Goal: Task Accomplishment & Management: Complete application form

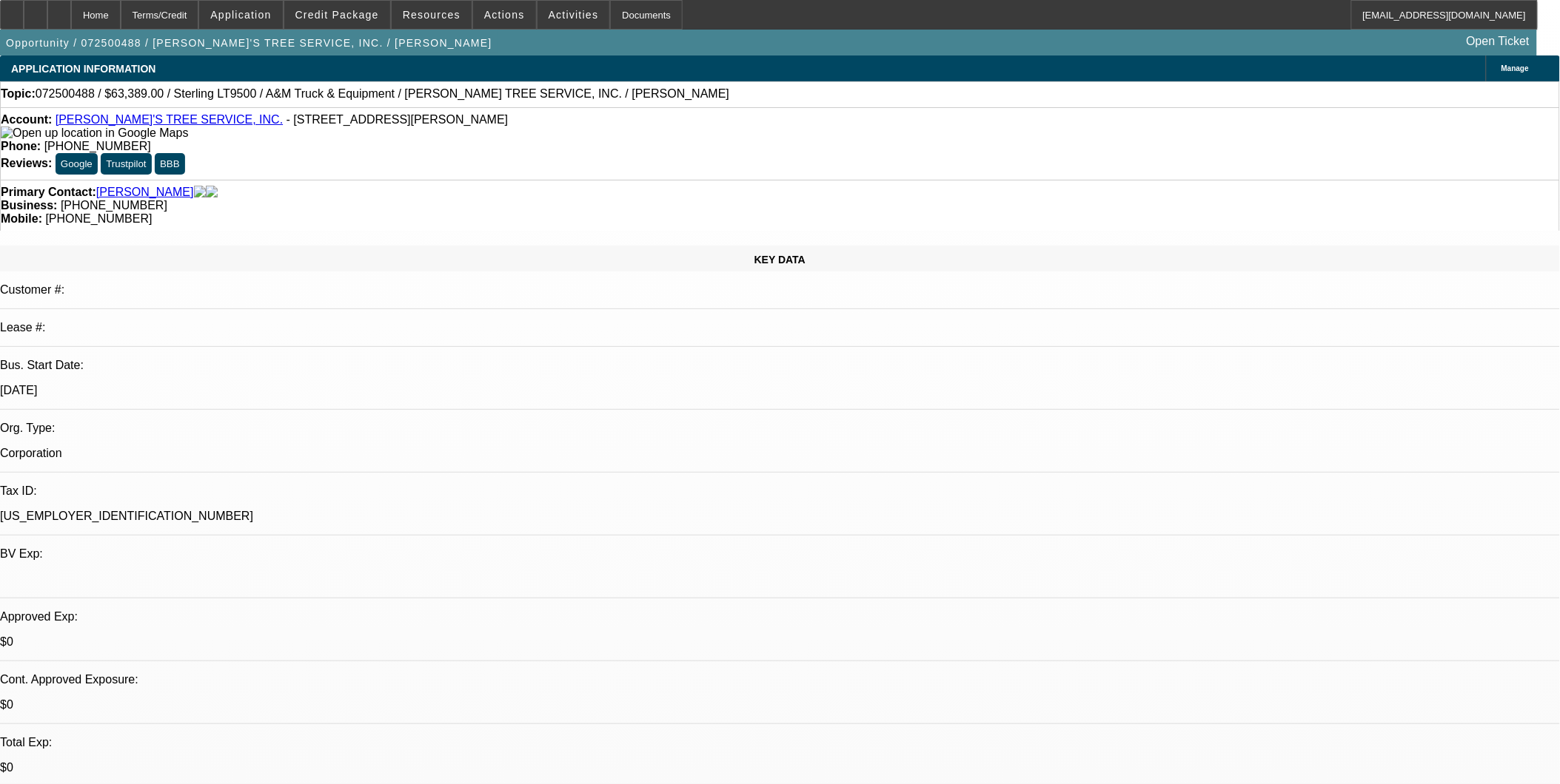
select select "0"
select select "2"
select select "0.1"
select select "0"
select select "2"
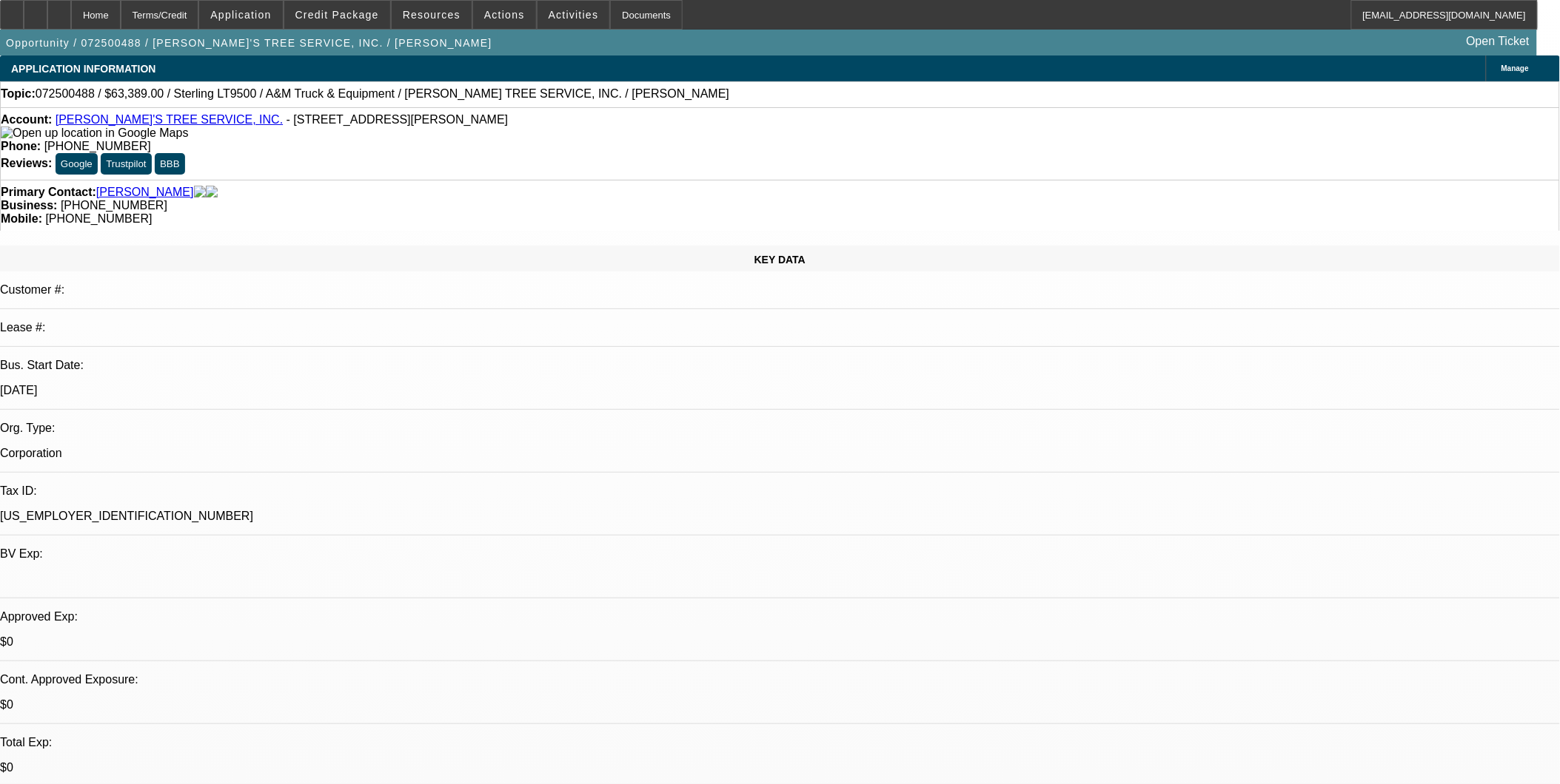
select select "0.1"
select select "0"
select select "2"
select select "0.1"
select select "0"
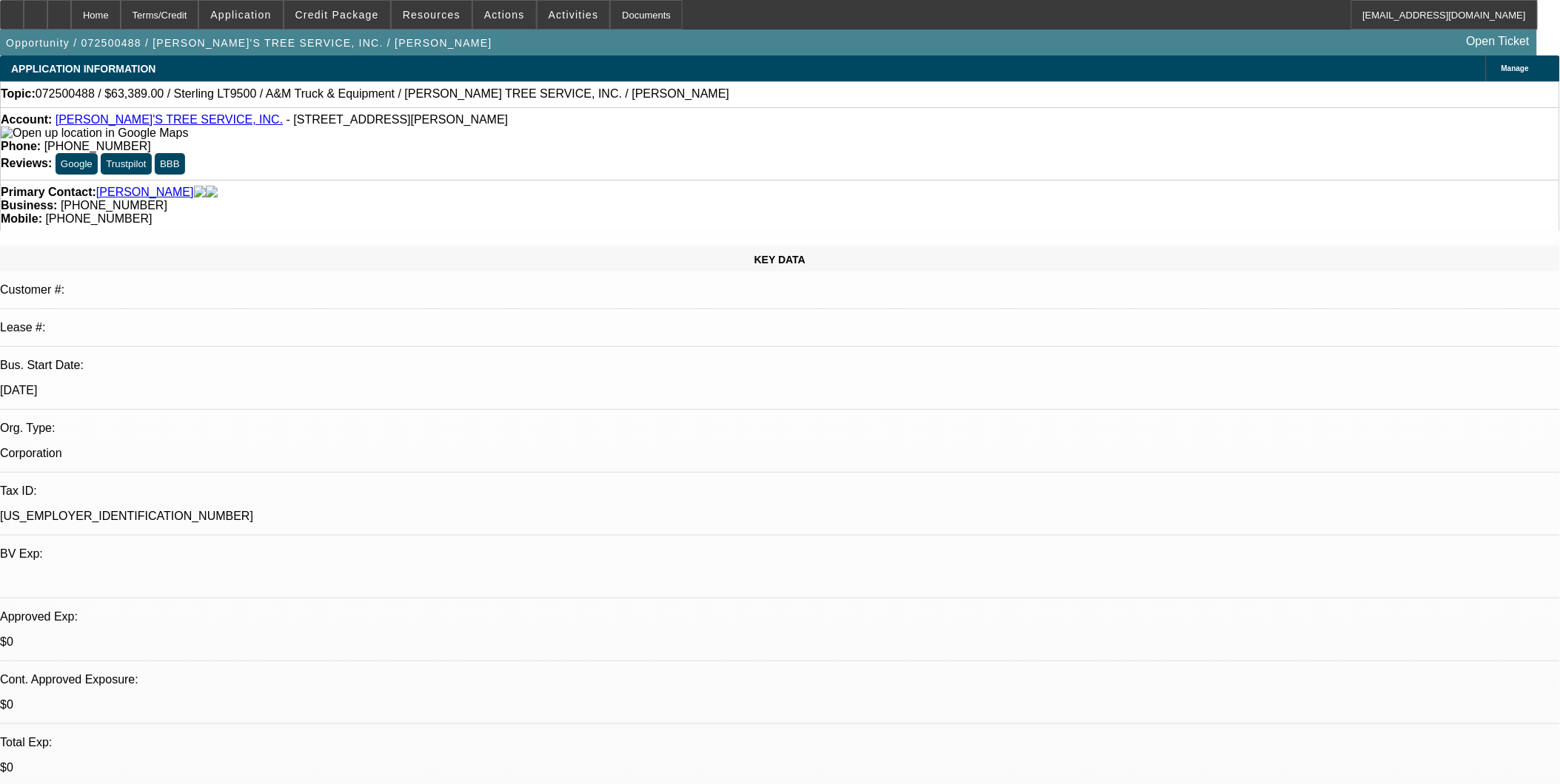
select select "2"
select select "0.1"
select select "1"
select select "2"
select select "4"
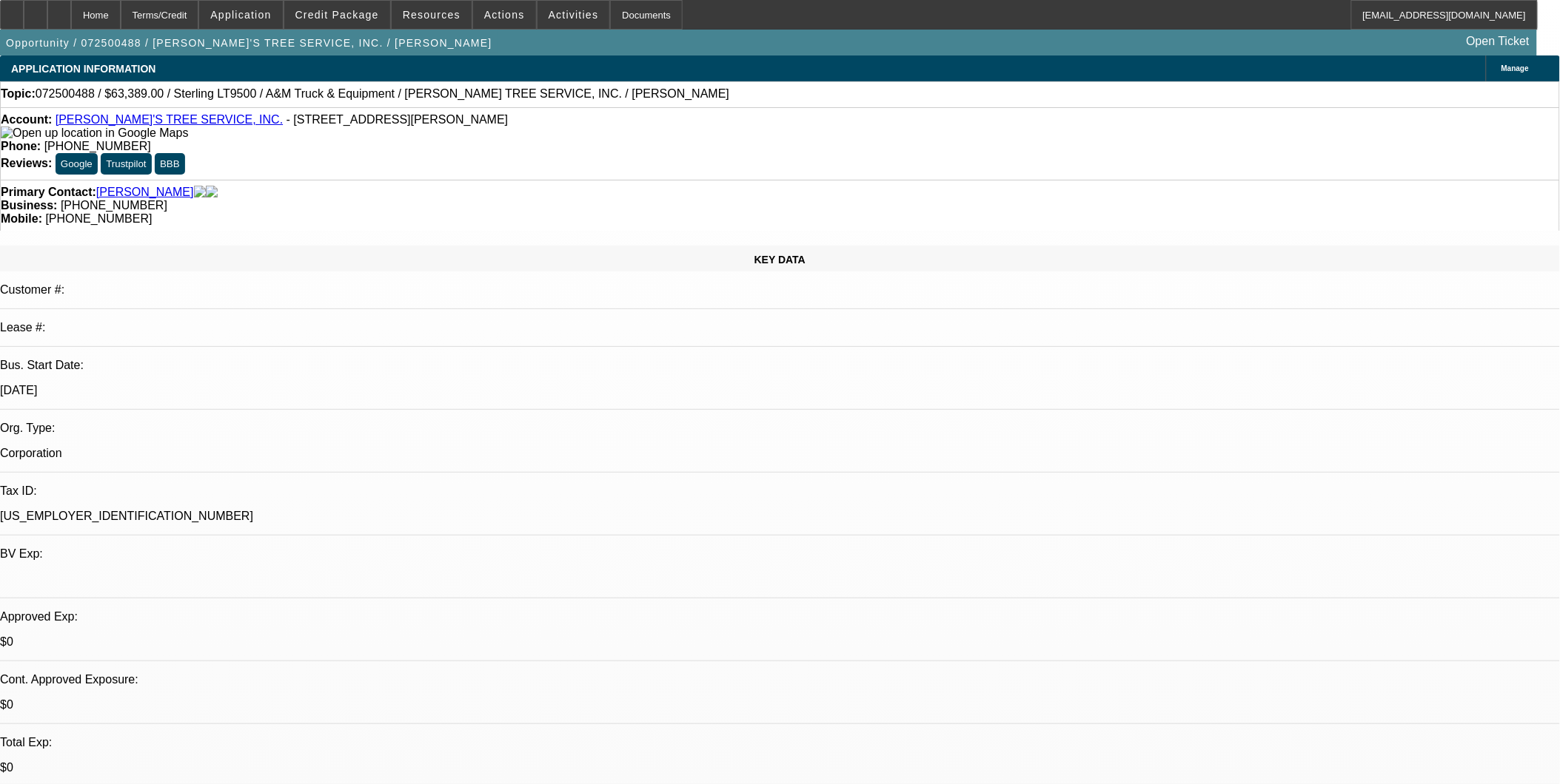
select select "1"
select select "2"
select select "4"
select select "1"
select select "2"
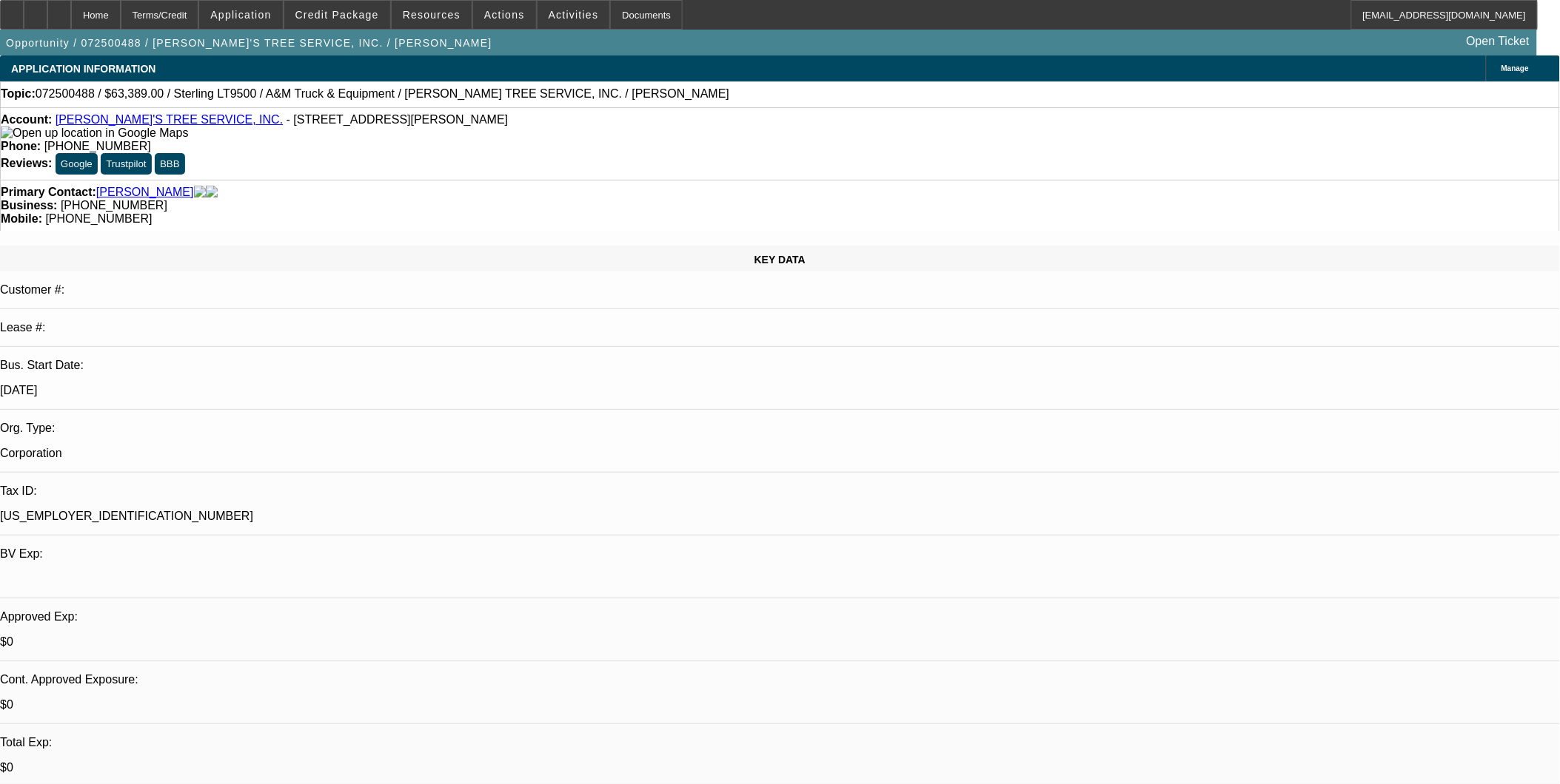
select select "4"
select select "1"
select select "2"
select select "4"
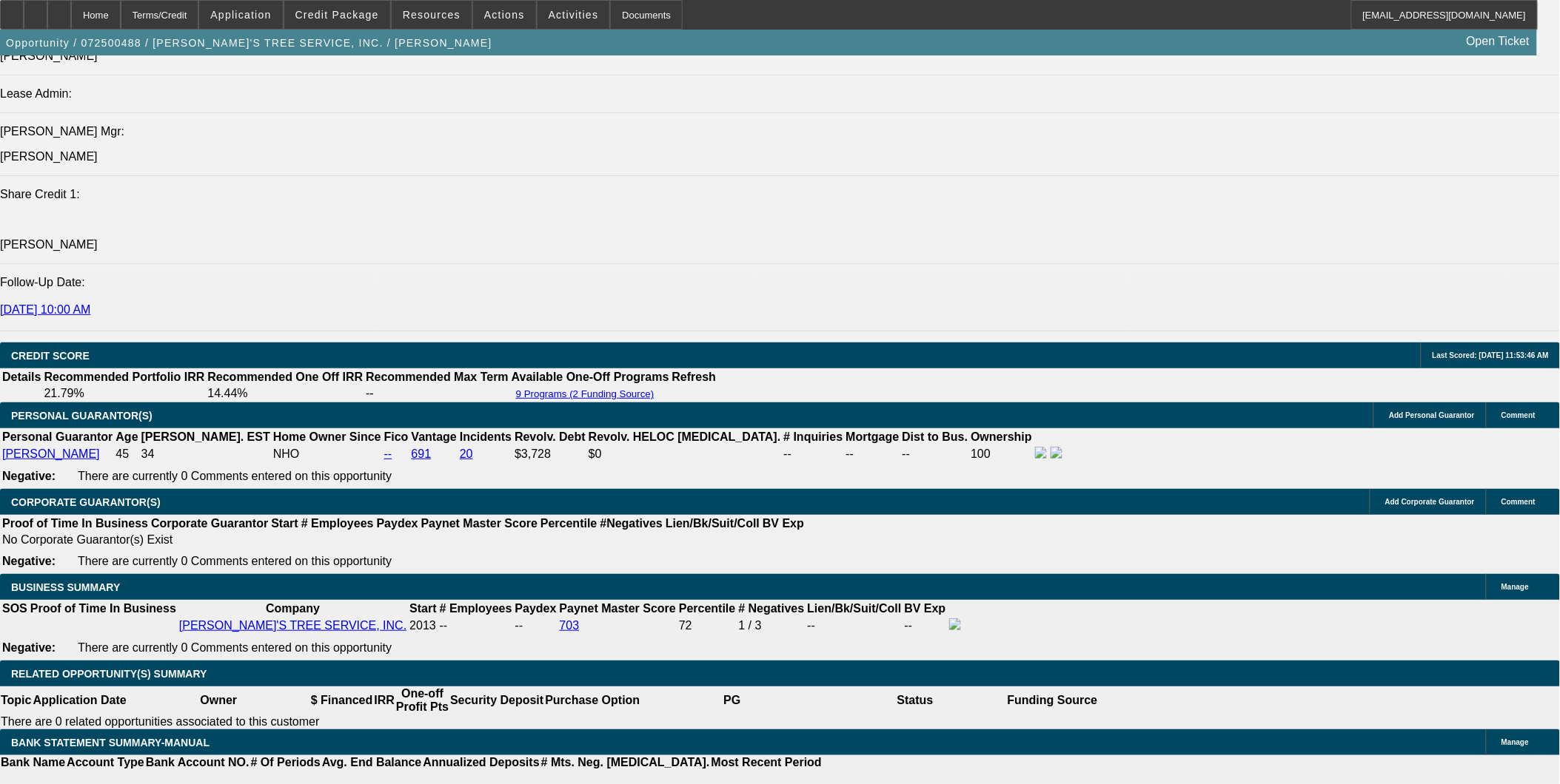
scroll to position [1973, 0]
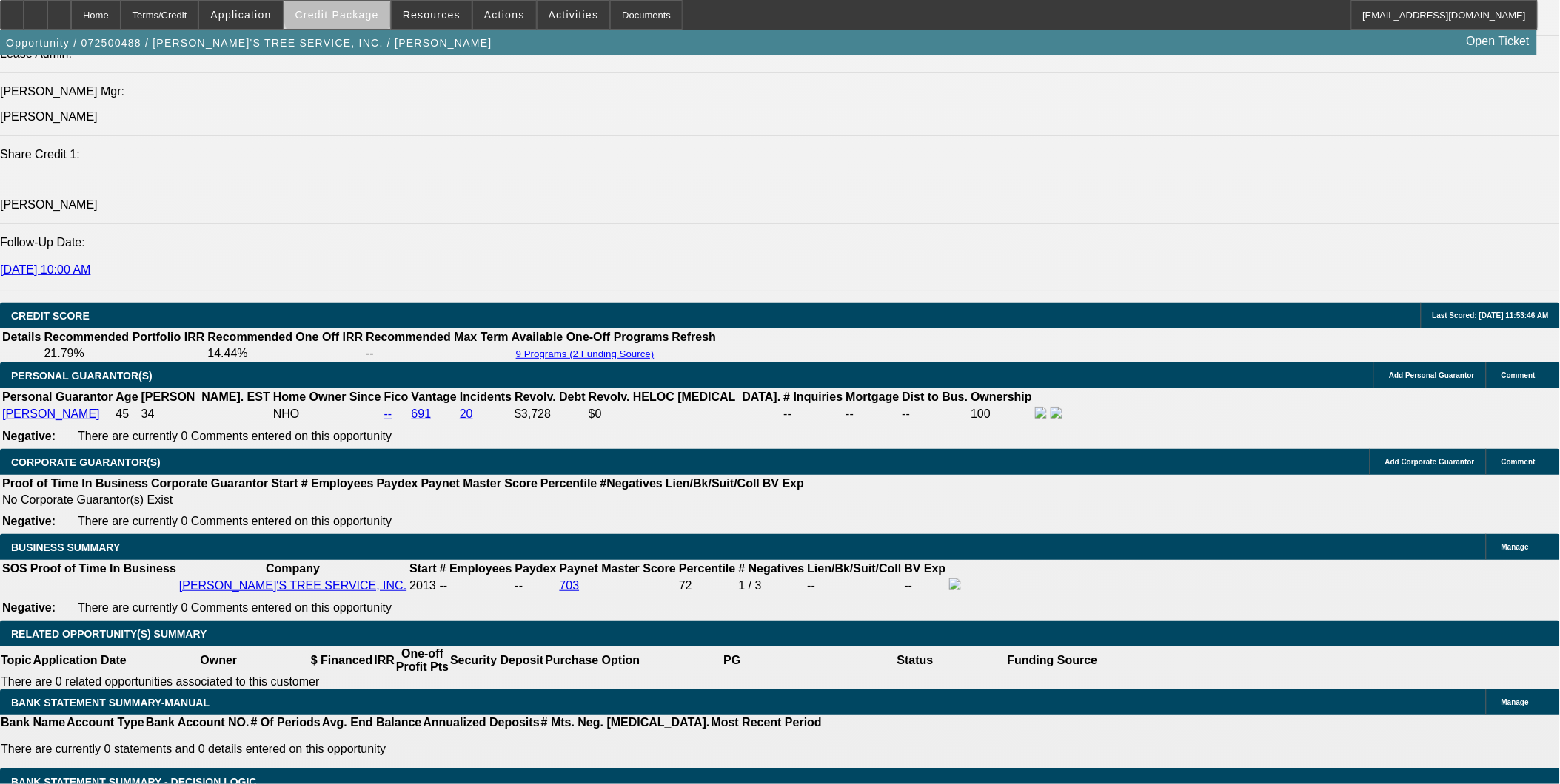
click at [363, 13] on span "Credit Package" at bounding box center [337, 14] width 84 height 12
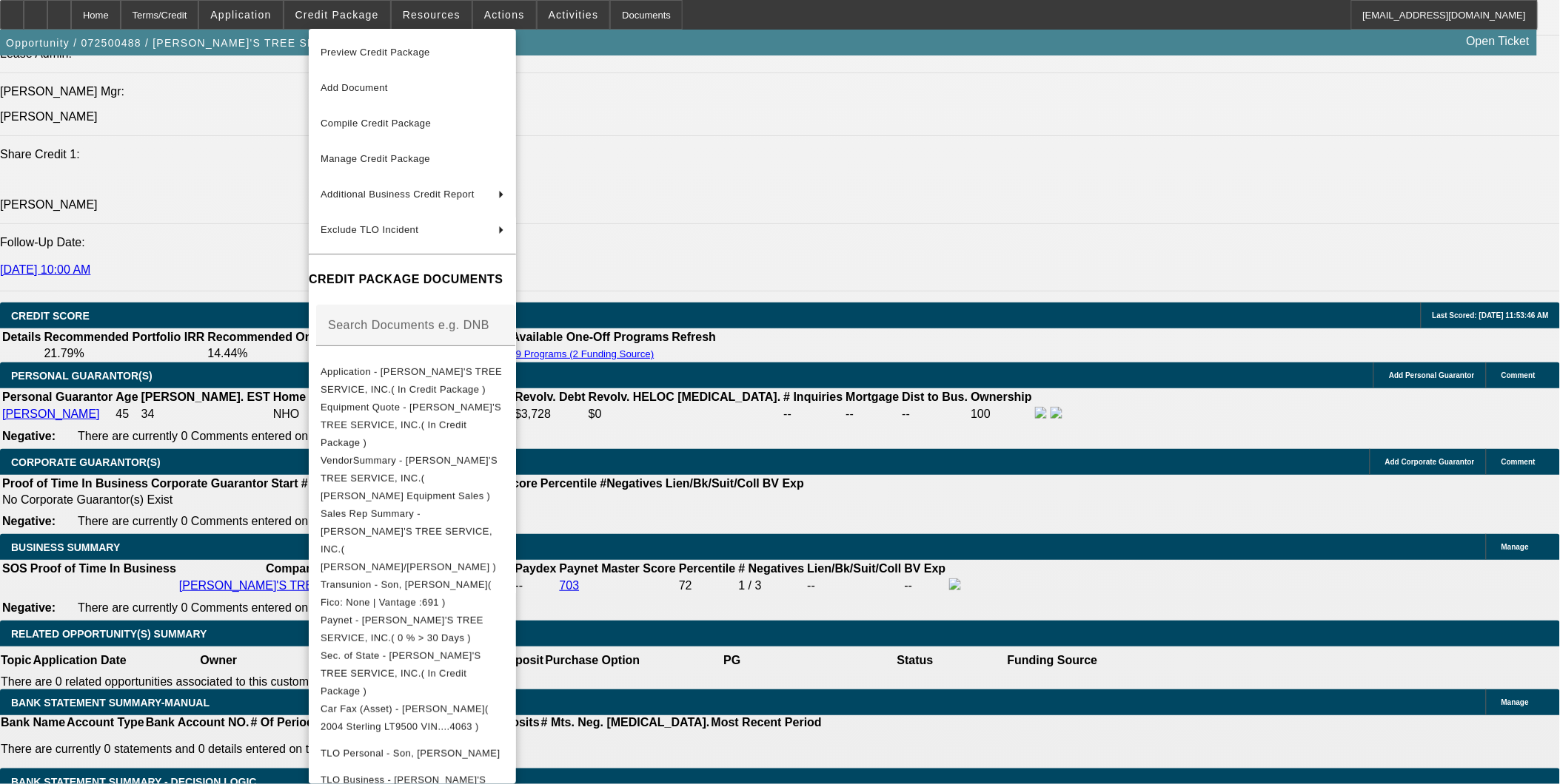
click at [126, 329] on div at bounding box center [780, 392] width 1560 height 784
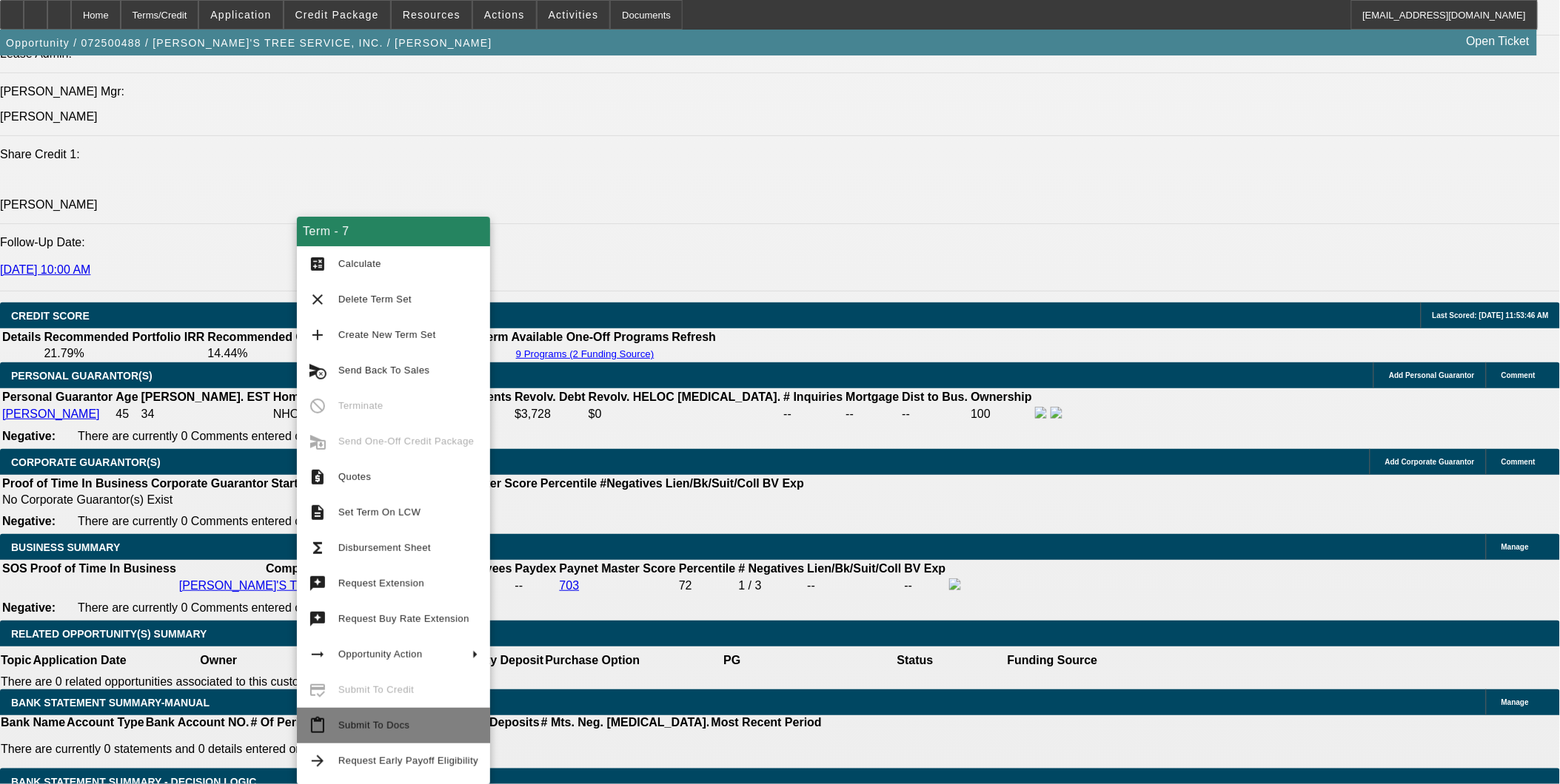
click at [413, 725] on span "Submit To Docs" at bounding box center [408, 726] width 140 height 18
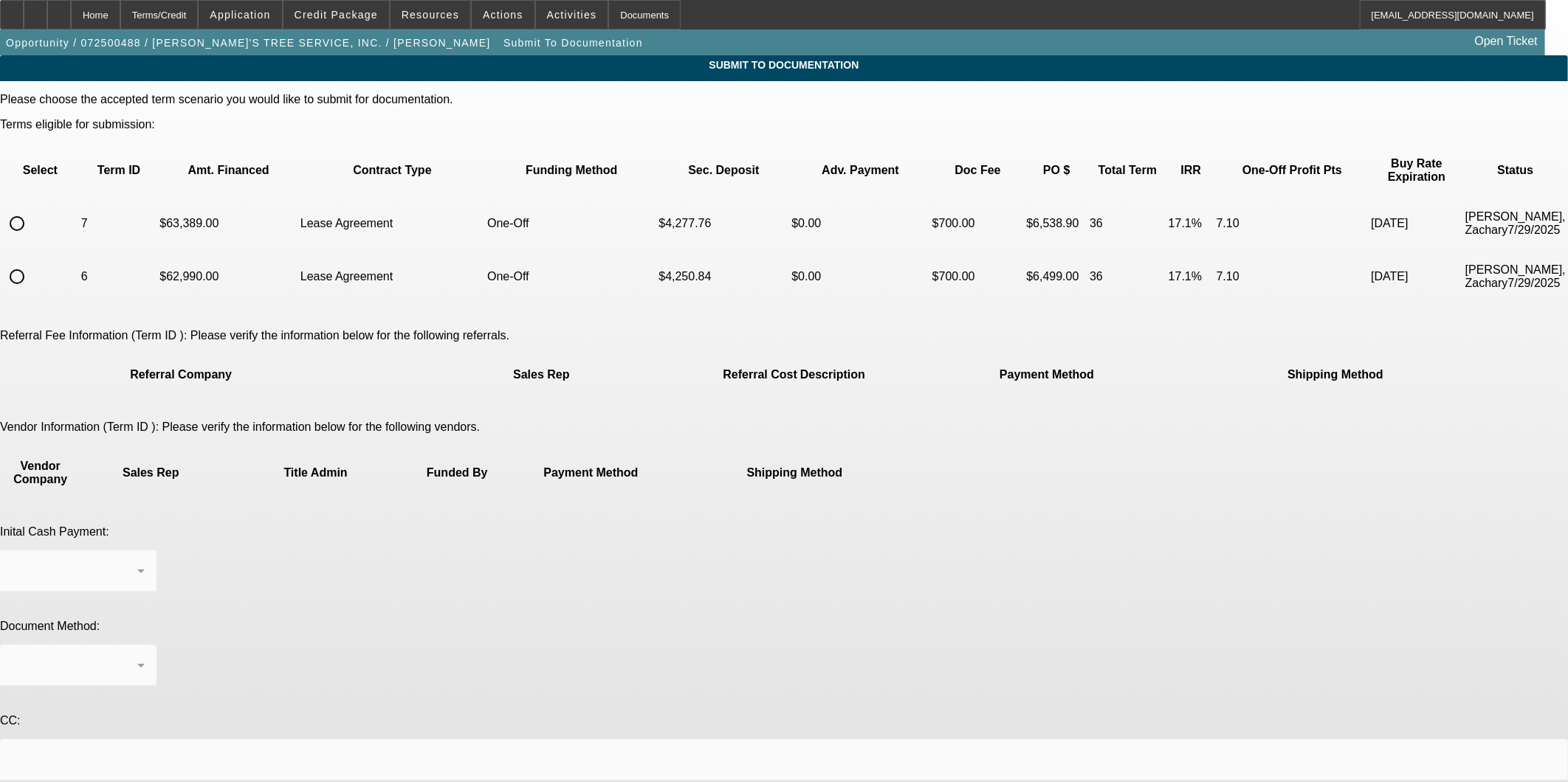
click at [32, 216] on input "radio" at bounding box center [16, 223] width 29 height 29
radio input "true"
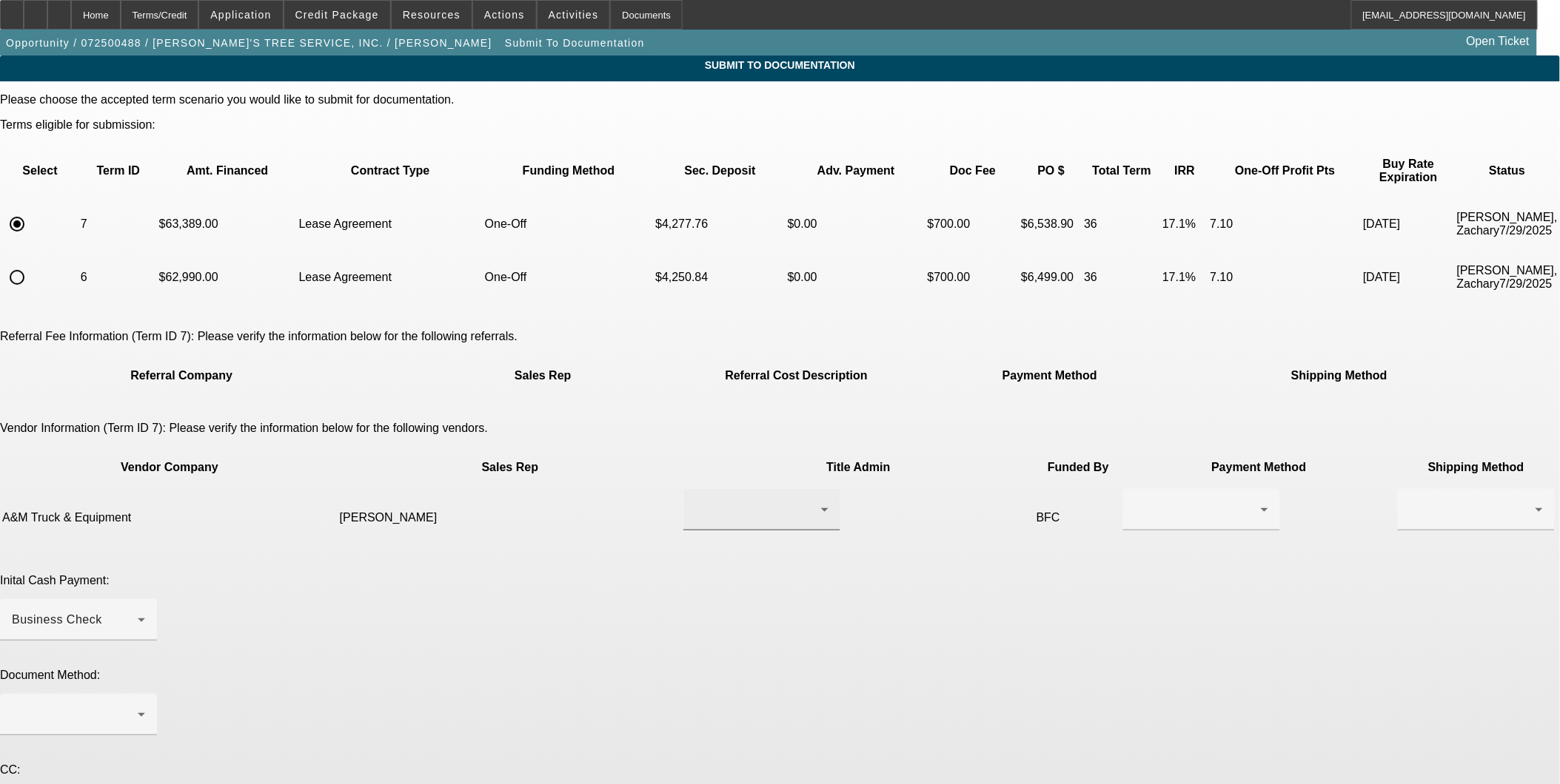
click at [727, 501] on div at bounding box center [758, 510] width 126 height 18
click at [724, 496] on span "[PERSON_NAME]" at bounding box center [690, 492] width 102 height 18
click at [1135, 489] on div at bounding box center [1201, 510] width 133 height 41
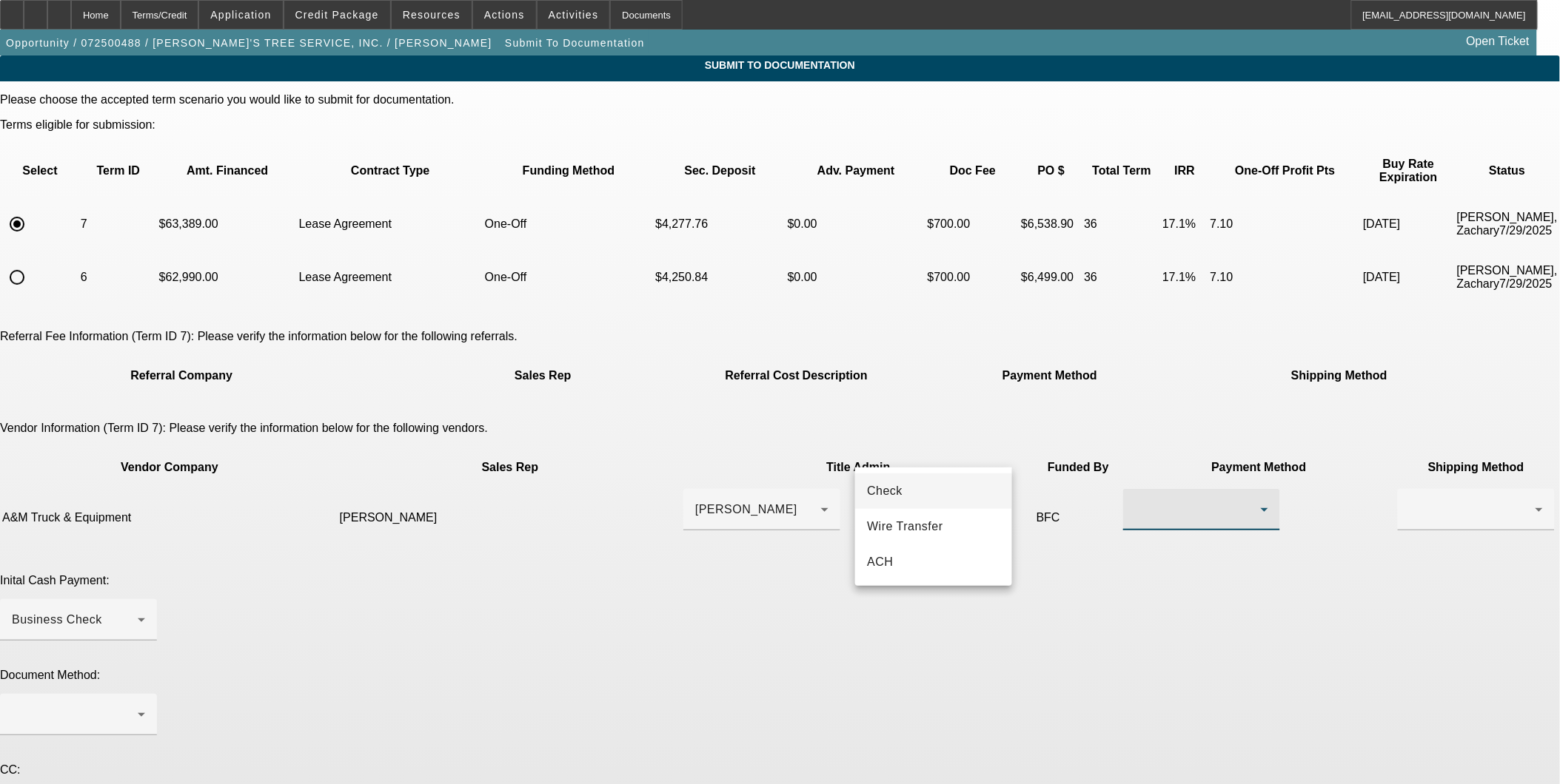
click at [1331, 583] on div at bounding box center [780, 392] width 1560 height 784
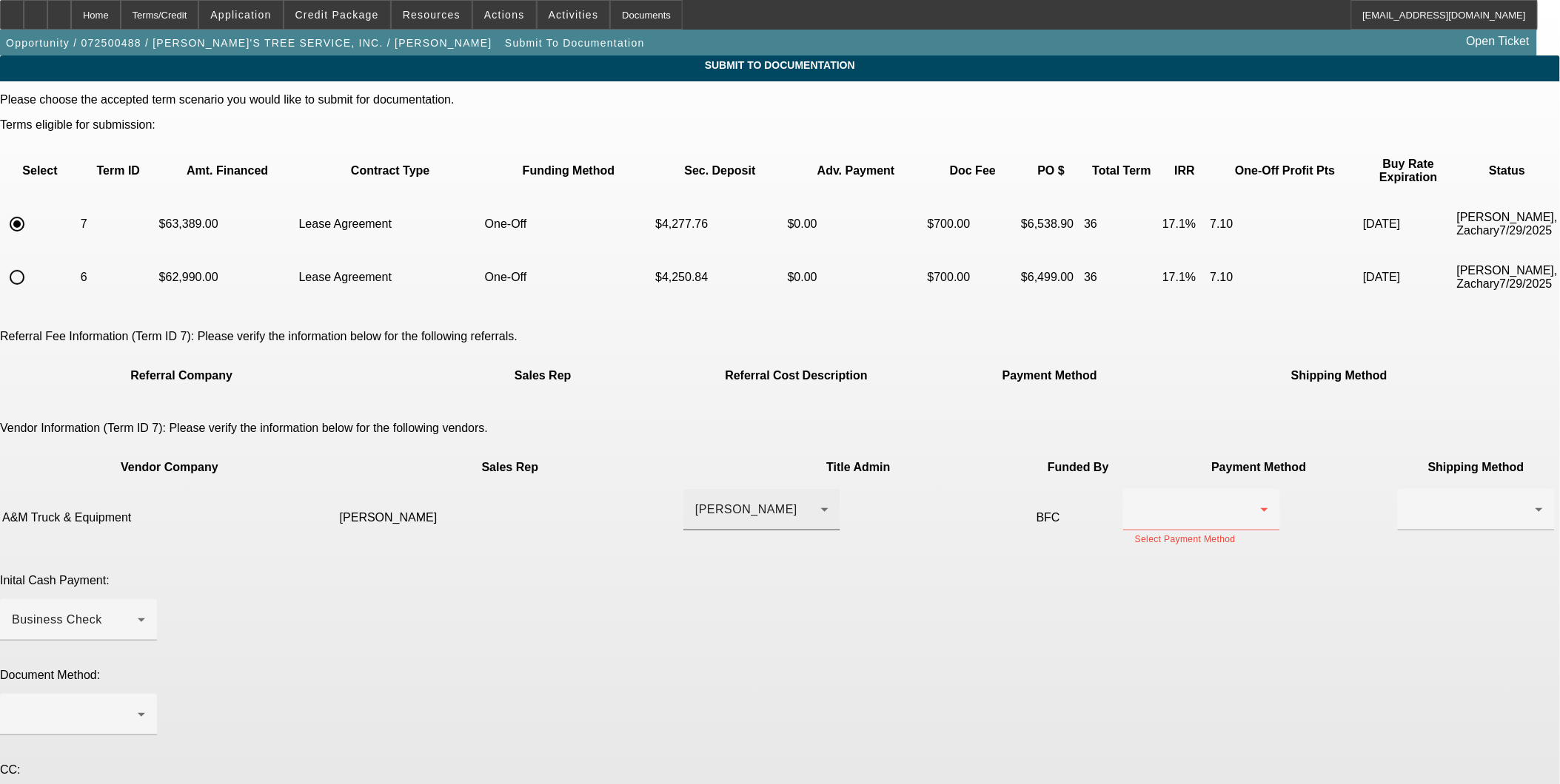
drag, startPoint x: 709, startPoint y: 468, endPoint x: 720, endPoint y: 445, distance: 25.5
click at [711, 489] on mat-form-field "[PERSON_NAME]" at bounding box center [761, 518] width 157 height 58
click at [720, 503] on span "[PERSON_NAME]" at bounding box center [746, 510] width 102 height 13
click at [726, 522] on span "- Create New Contact -" at bounding box center [703, 527] width 130 height 18
click at [1135, 501] on div at bounding box center [1198, 510] width 126 height 18
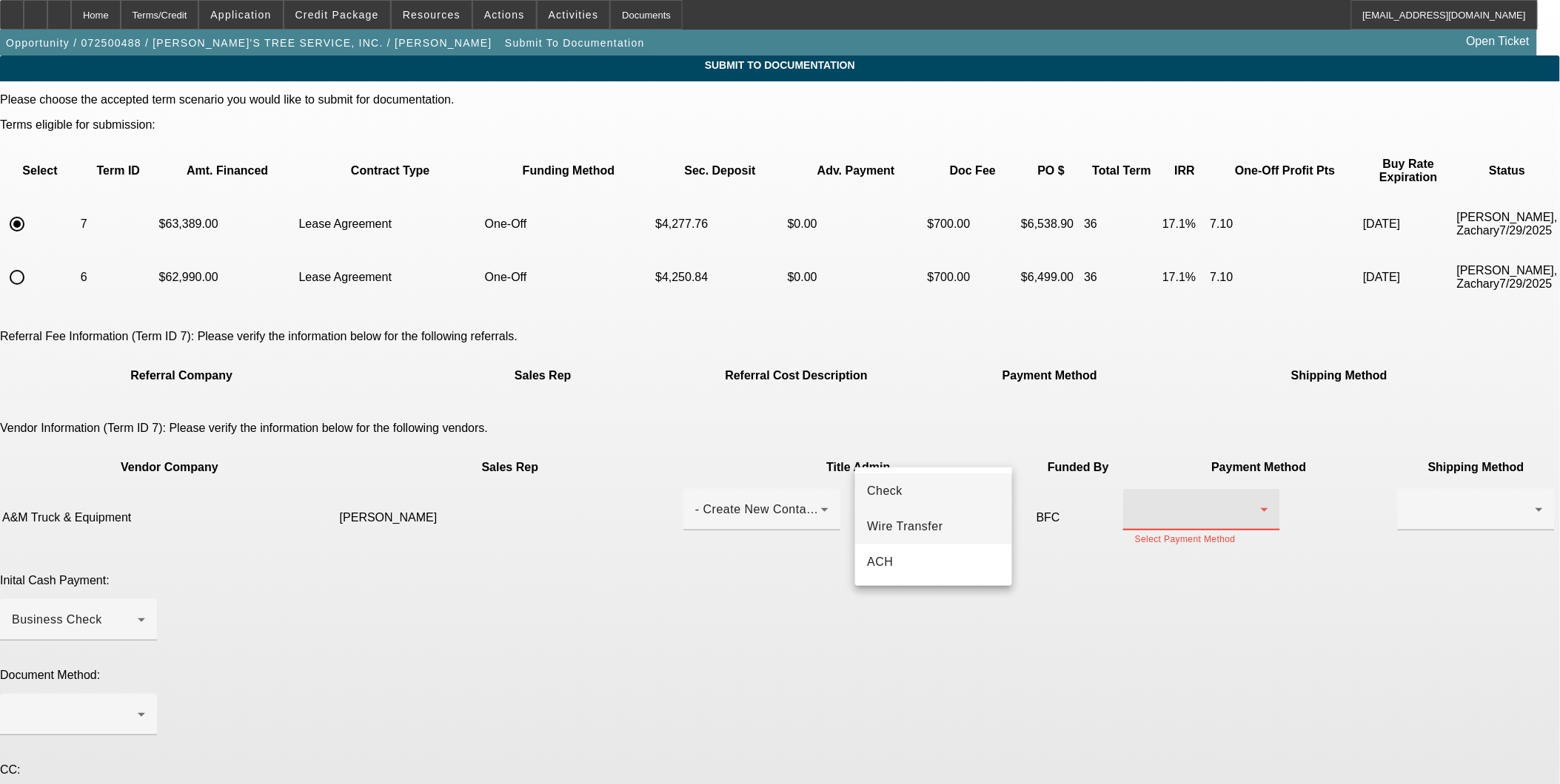
click at [939, 522] on span "Wire Transfer" at bounding box center [904, 527] width 76 height 18
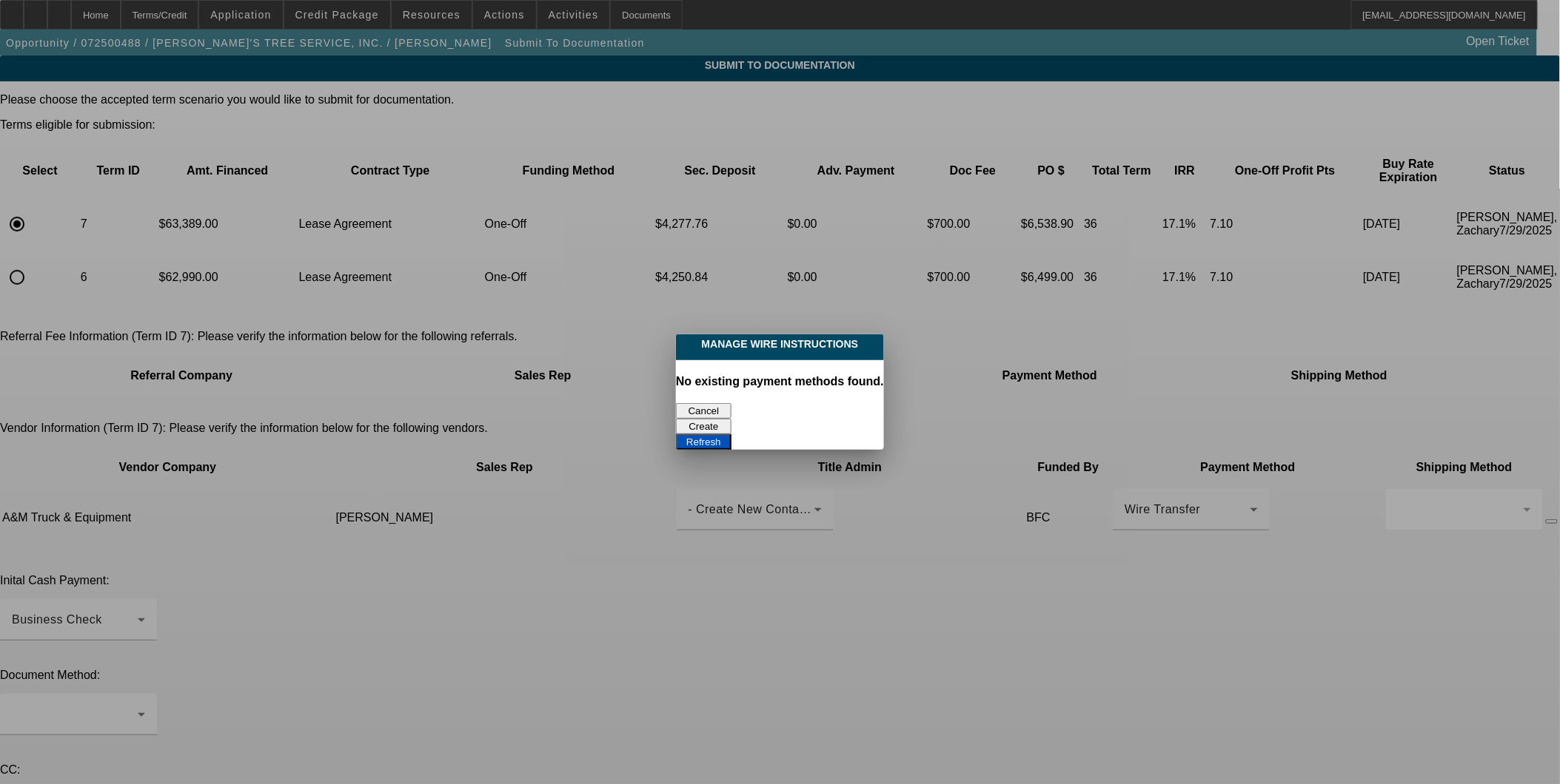
click at [732, 419] on button "Create" at bounding box center [704, 426] width 55 height 15
click at [732, 434] on button "Refresh" at bounding box center [704, 442] width 55 height 15
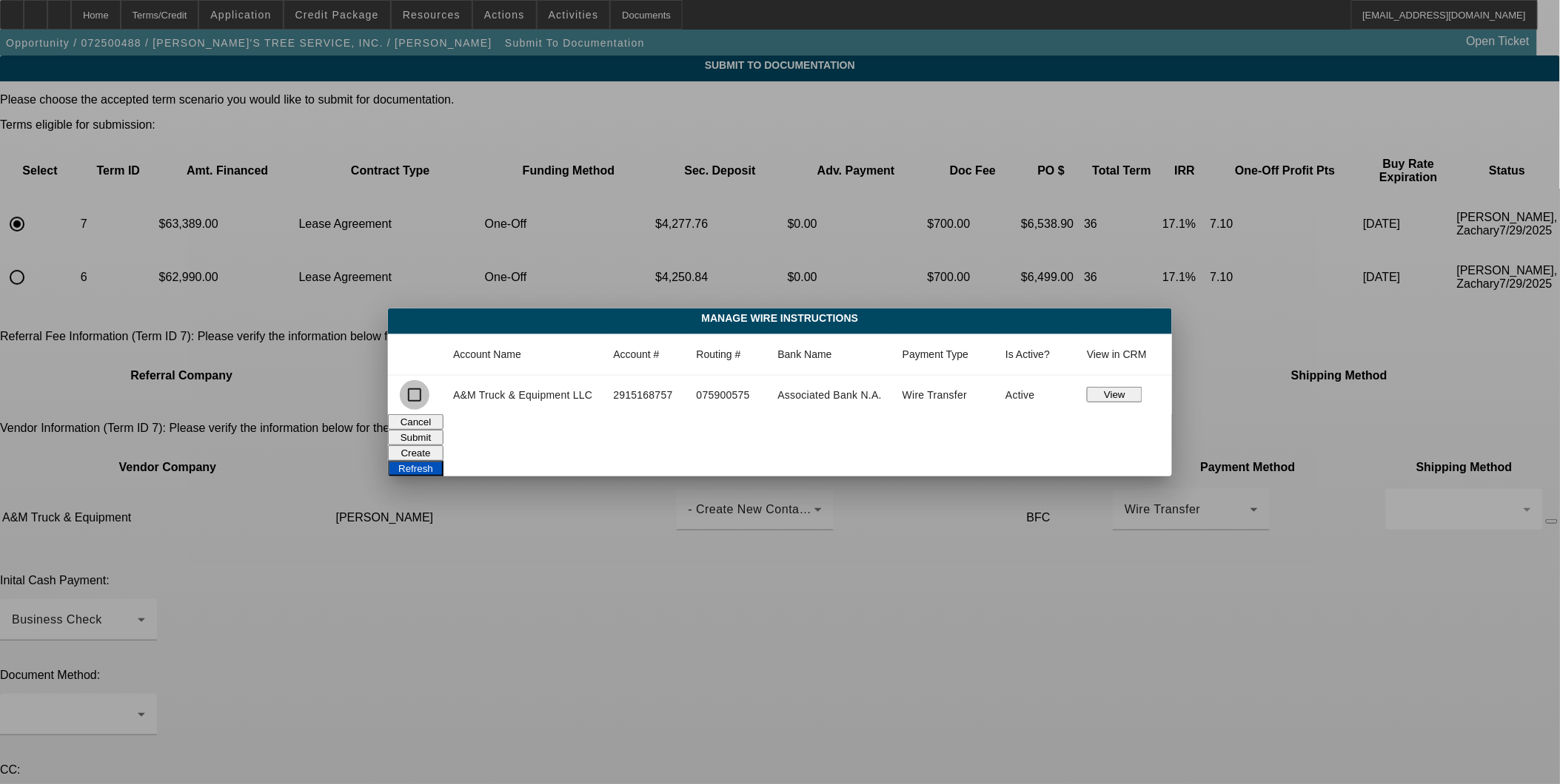
click at [411, 393] on input "checkbox" at bounding box center [414, 394] width 30 height 30
checkbox input "true"
click at [444, 436] on button "Submit" at bounding box center [416, 437] width 55 height 15
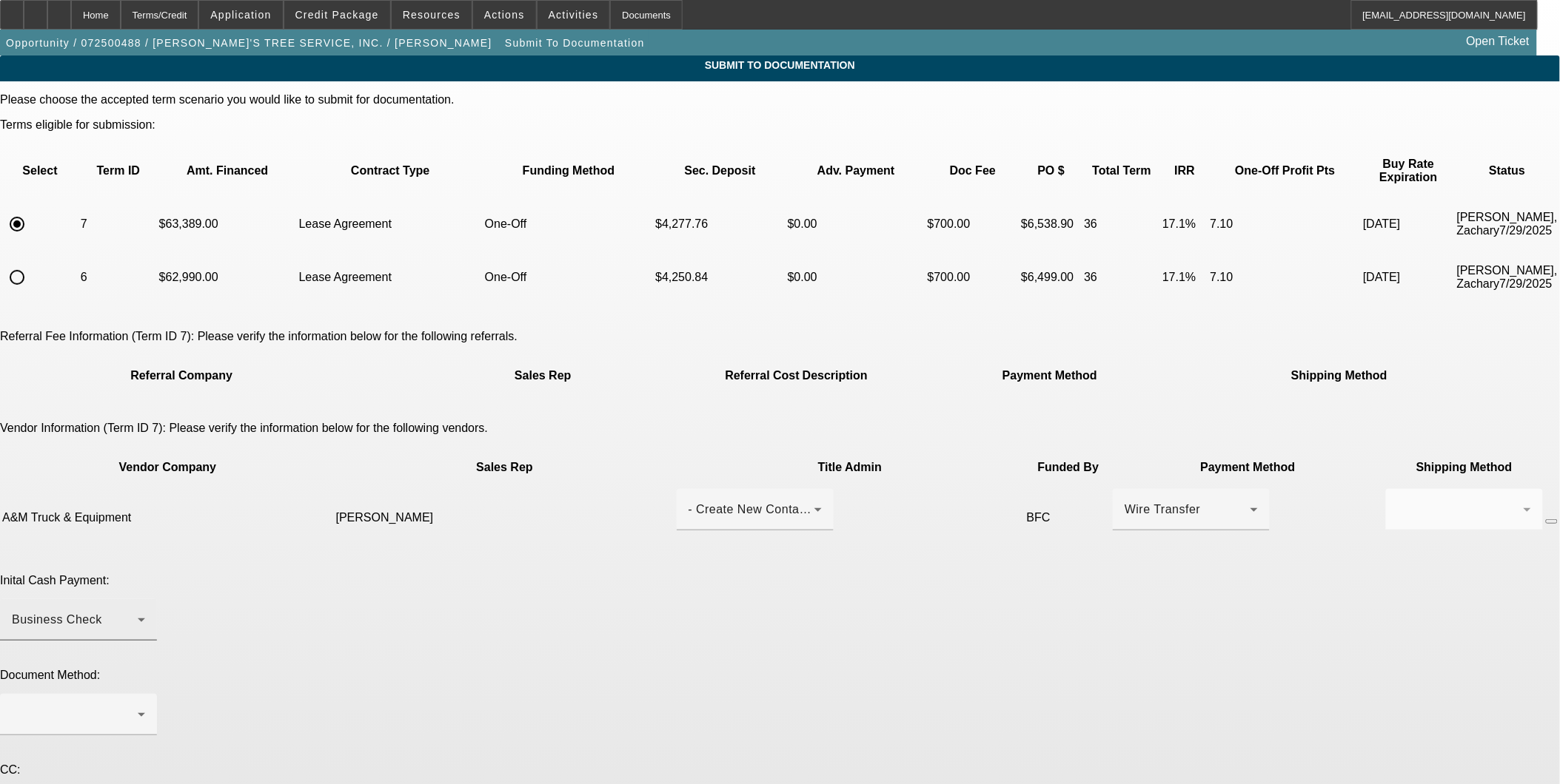
click at [138, 611] on div "Business Check" at bounding box center [74, 620] width 126 height 18
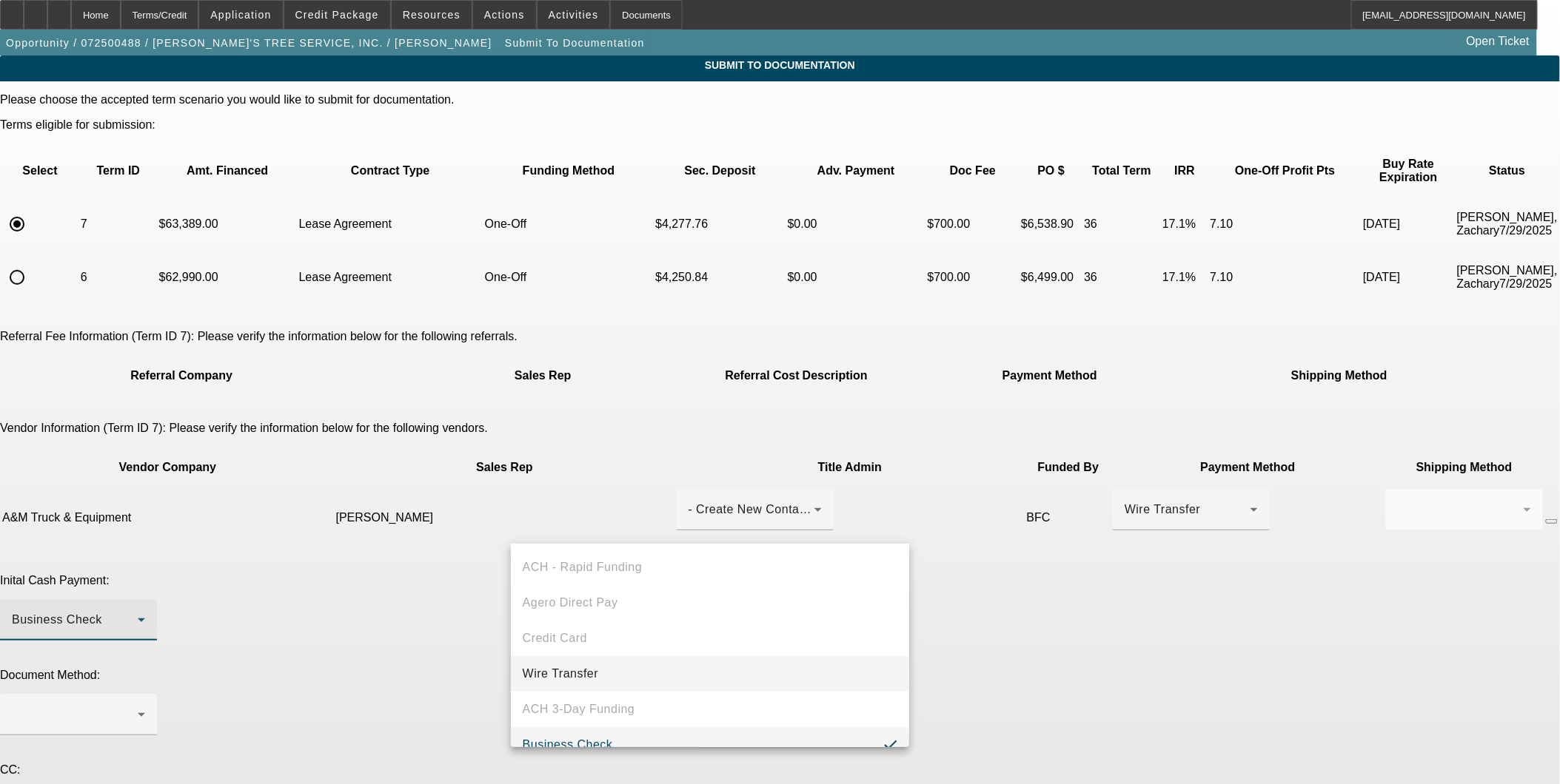
click at [788, 673] on mat-option "Wire Transfer" at bounding box center [710, 674] width 399 height 36
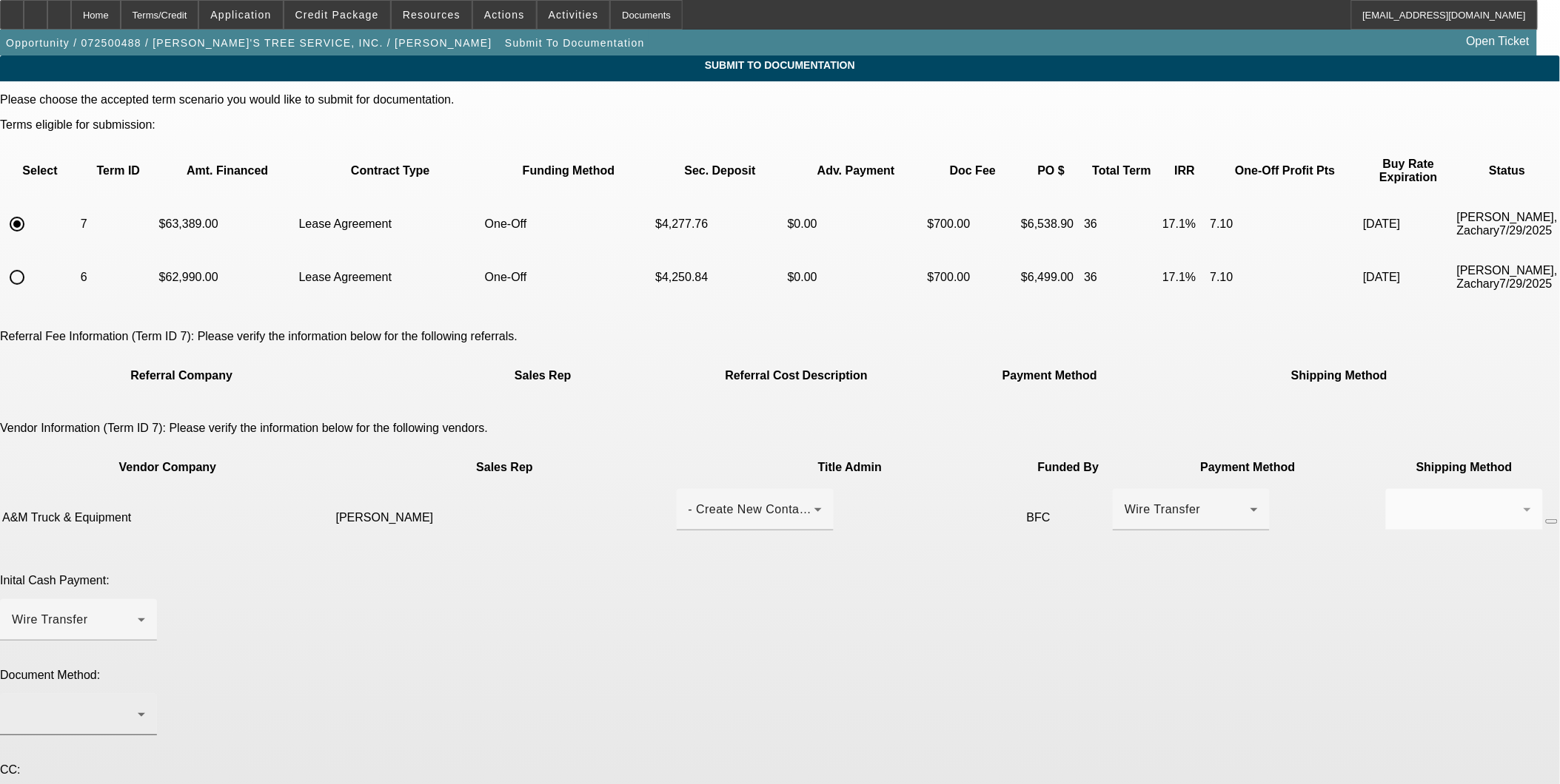
click at [145, 694] on div at bounding box center [78, 714] width 133 height 41
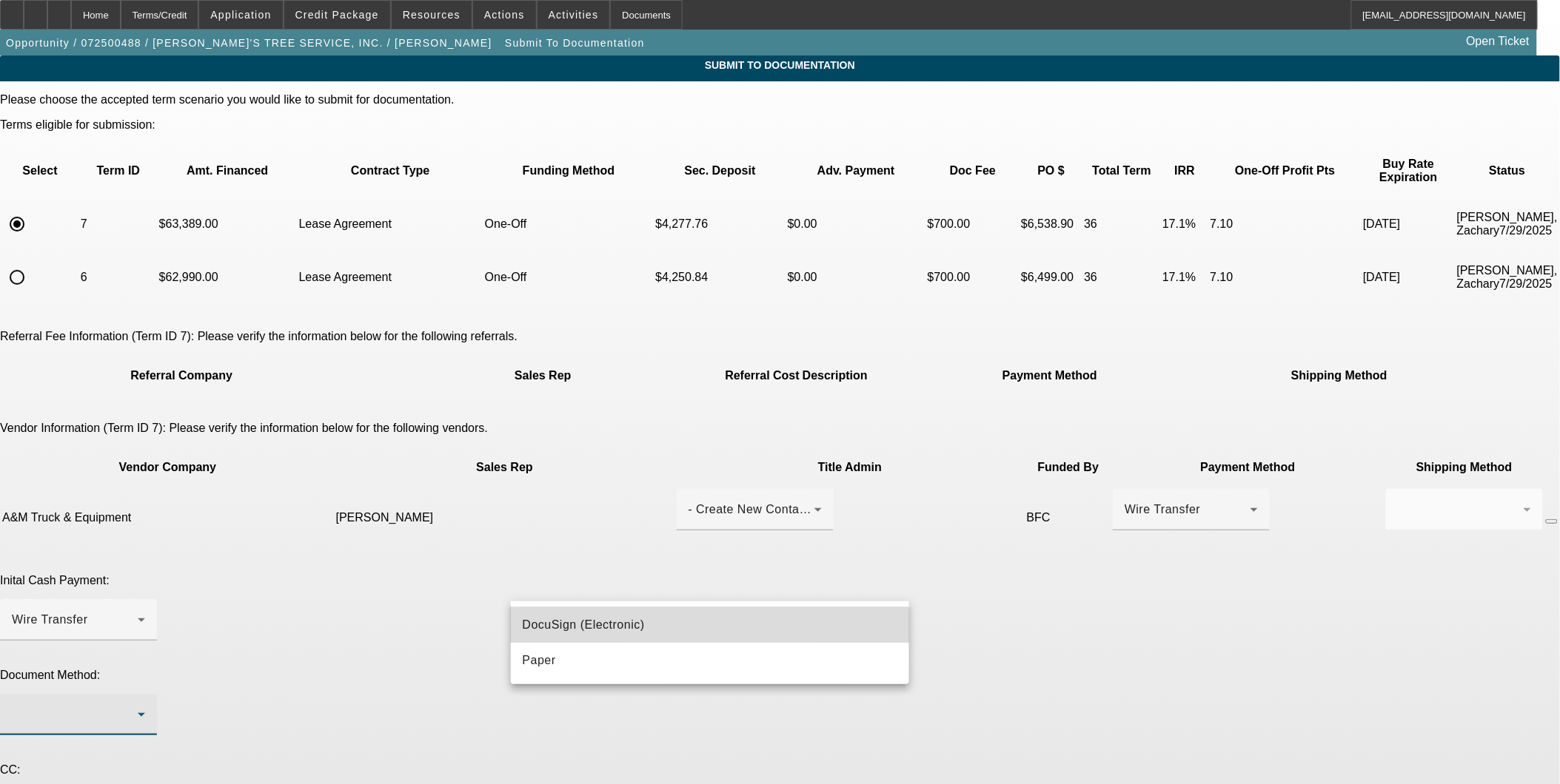
click at [674, 632] on mat-option "DocuSign (Electronic)" at bounding box center [710, 626] width 399 height 36
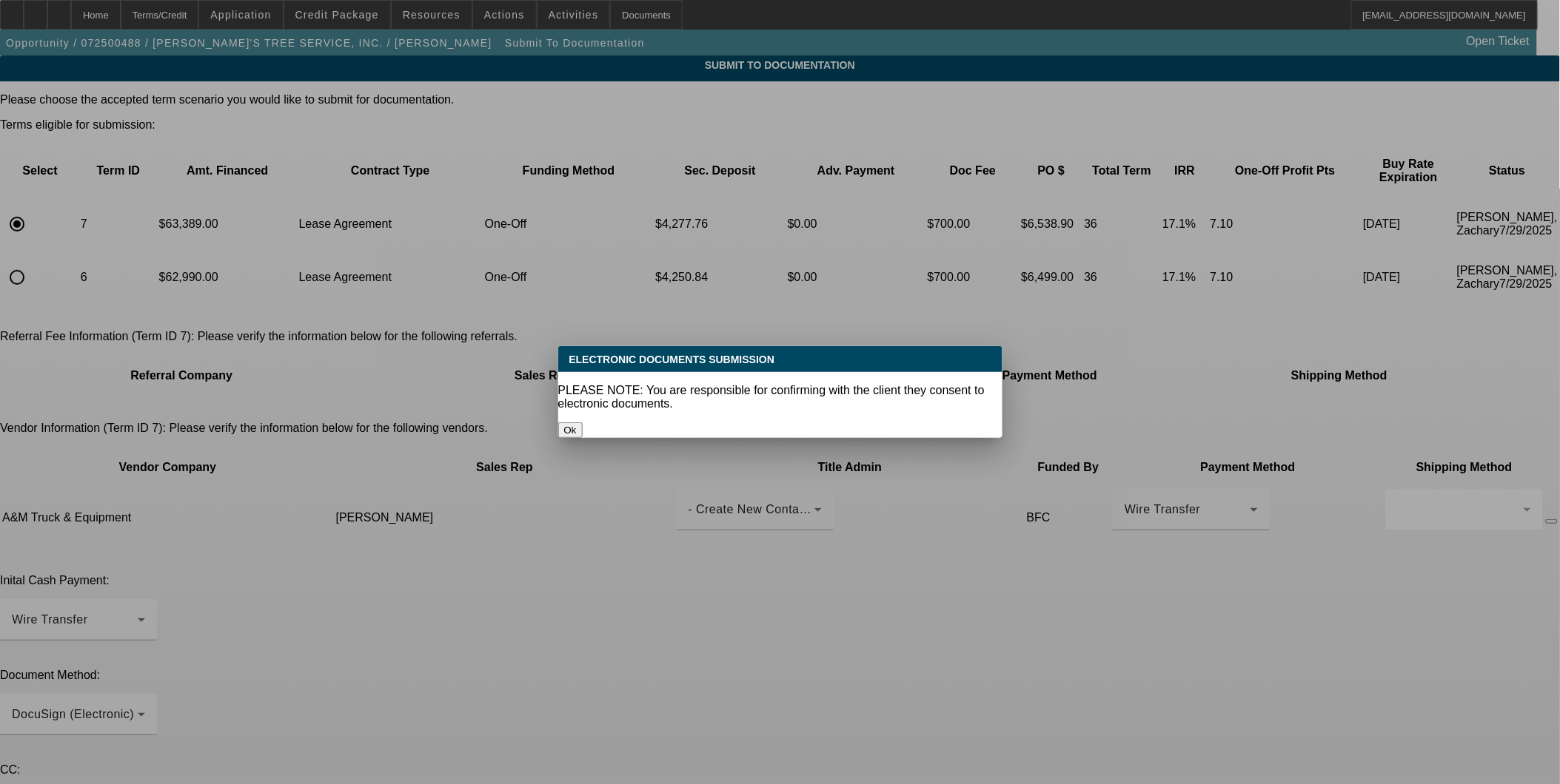
click at [582, 423] on button "Ok" at bounding box center [570, 430] width 24 height 15
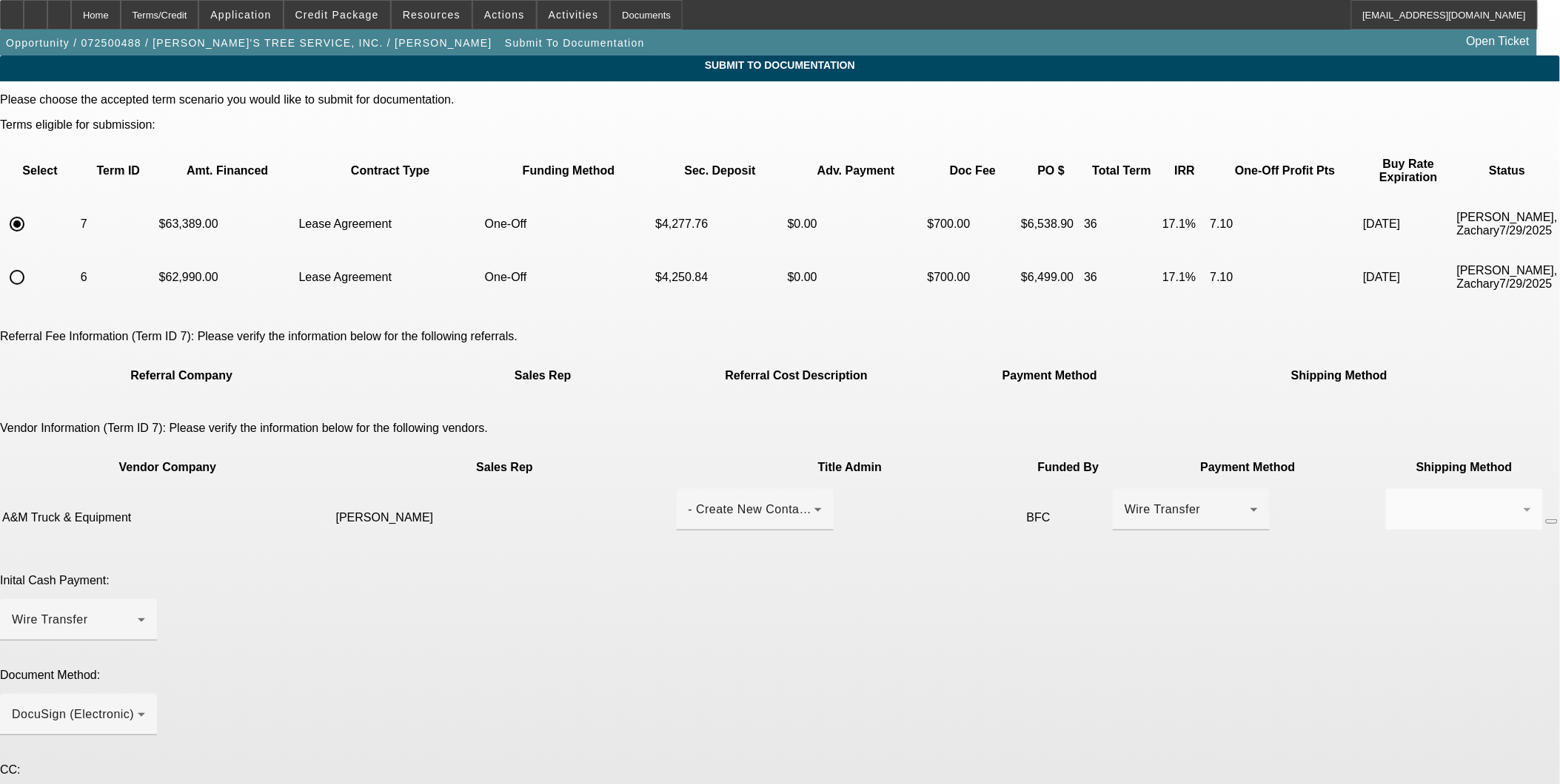
click at [1035, 574] on div "Inital Cash Payment: Wire Transfer" at bounding box center [780, 615] width 1560 height 83
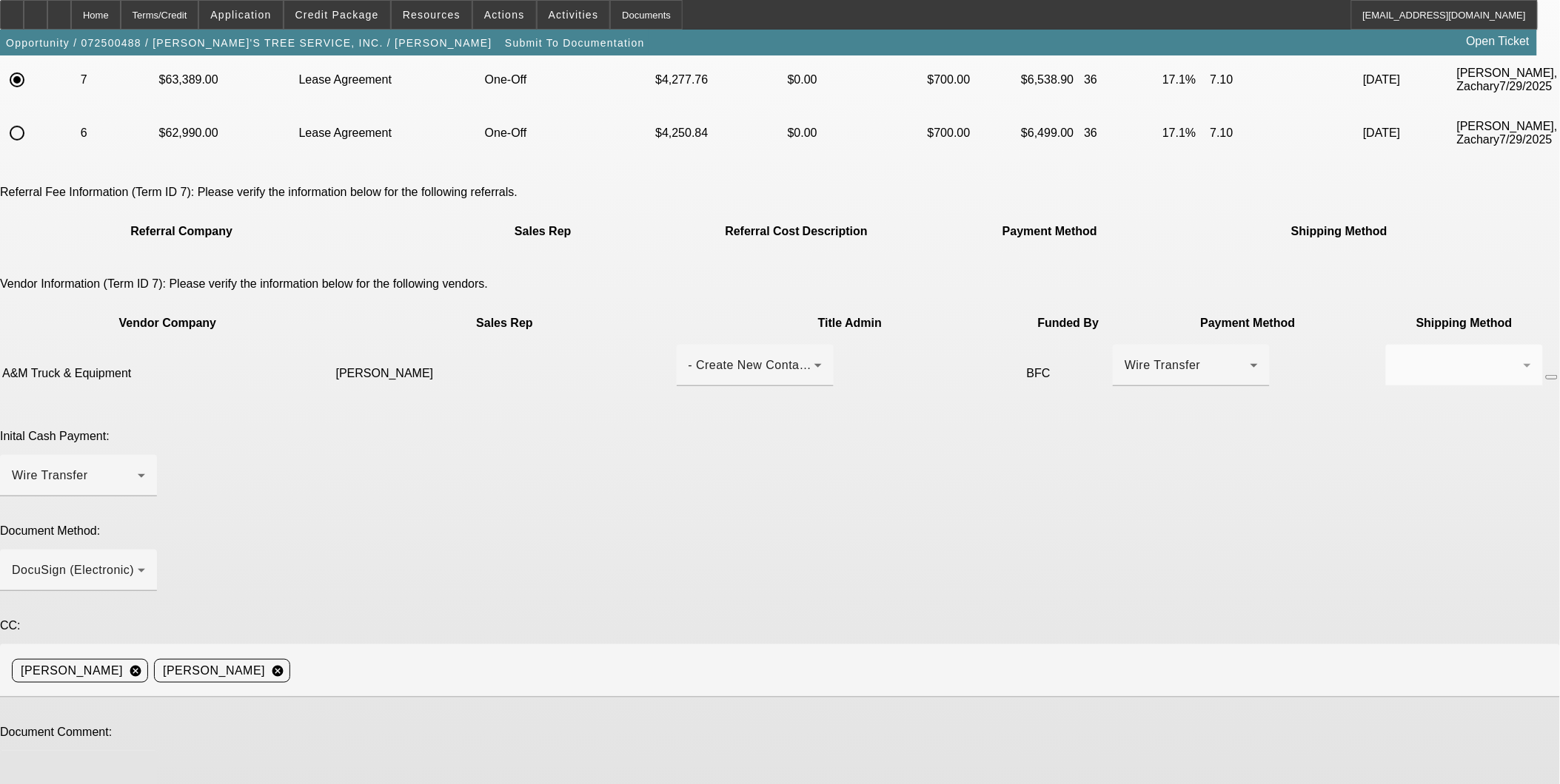
scroll to position [145, 0]
click at [145, 763] on textarea at bounding box center [78, 780] width 133 height 36
click at [145, 763] on textarea "The customer plans to head to drive to the dealer and pick up the truck. instea…" at bounding box center [78, 780] width 133 height 36
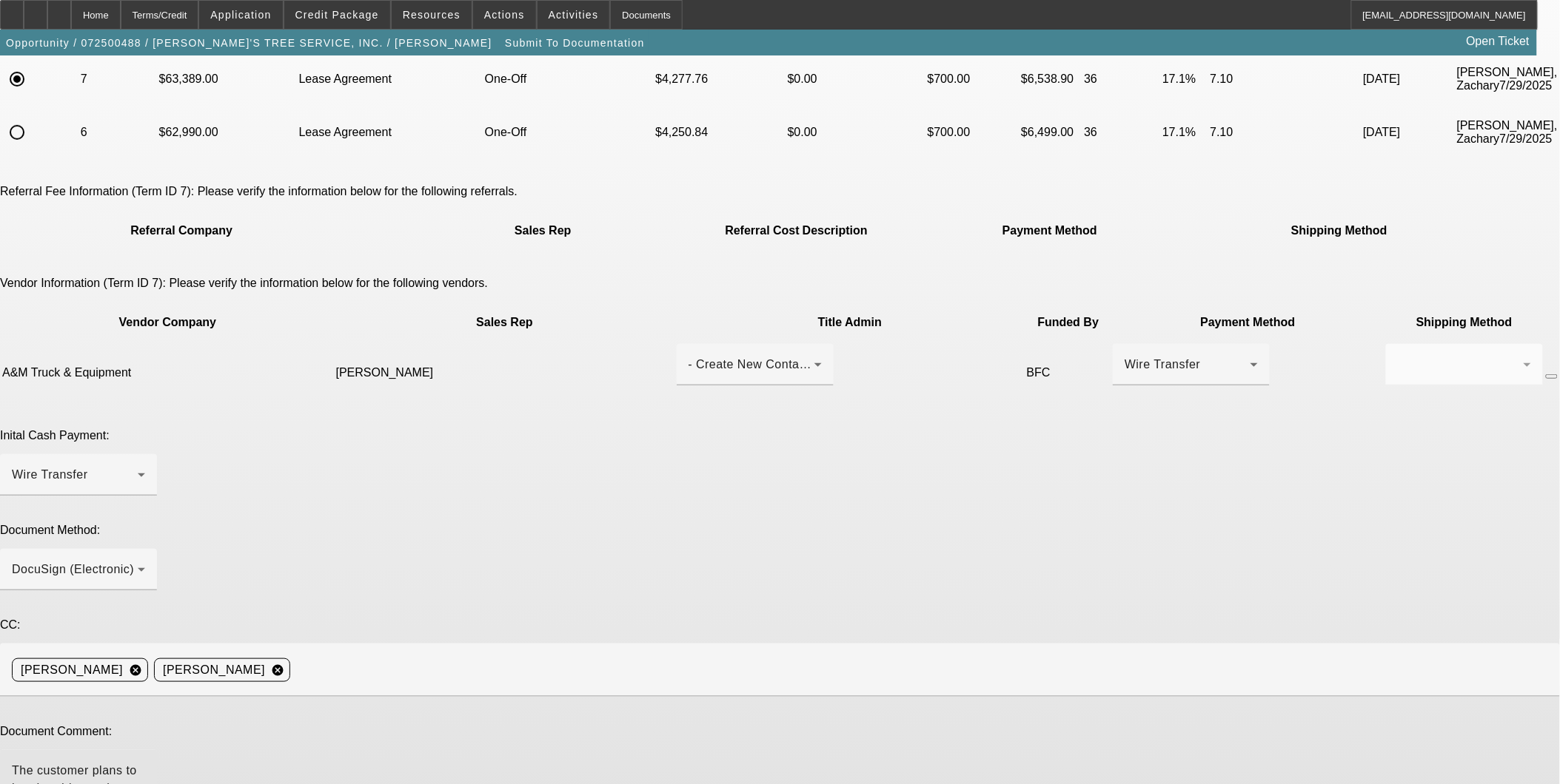
paste textarea "[EMAIL_ADDRESS][DOMAIN_NAME]"
type textarea "The customer plans to head to drive to the dealer and pick up the truck. instea…"
type textarea "Added the service fee."
click at [145, 763] on textarea "The customer plans to head to drive to the dealer and pick up the truck. instea…" at bounding box center [78, 780] width 133 height 36
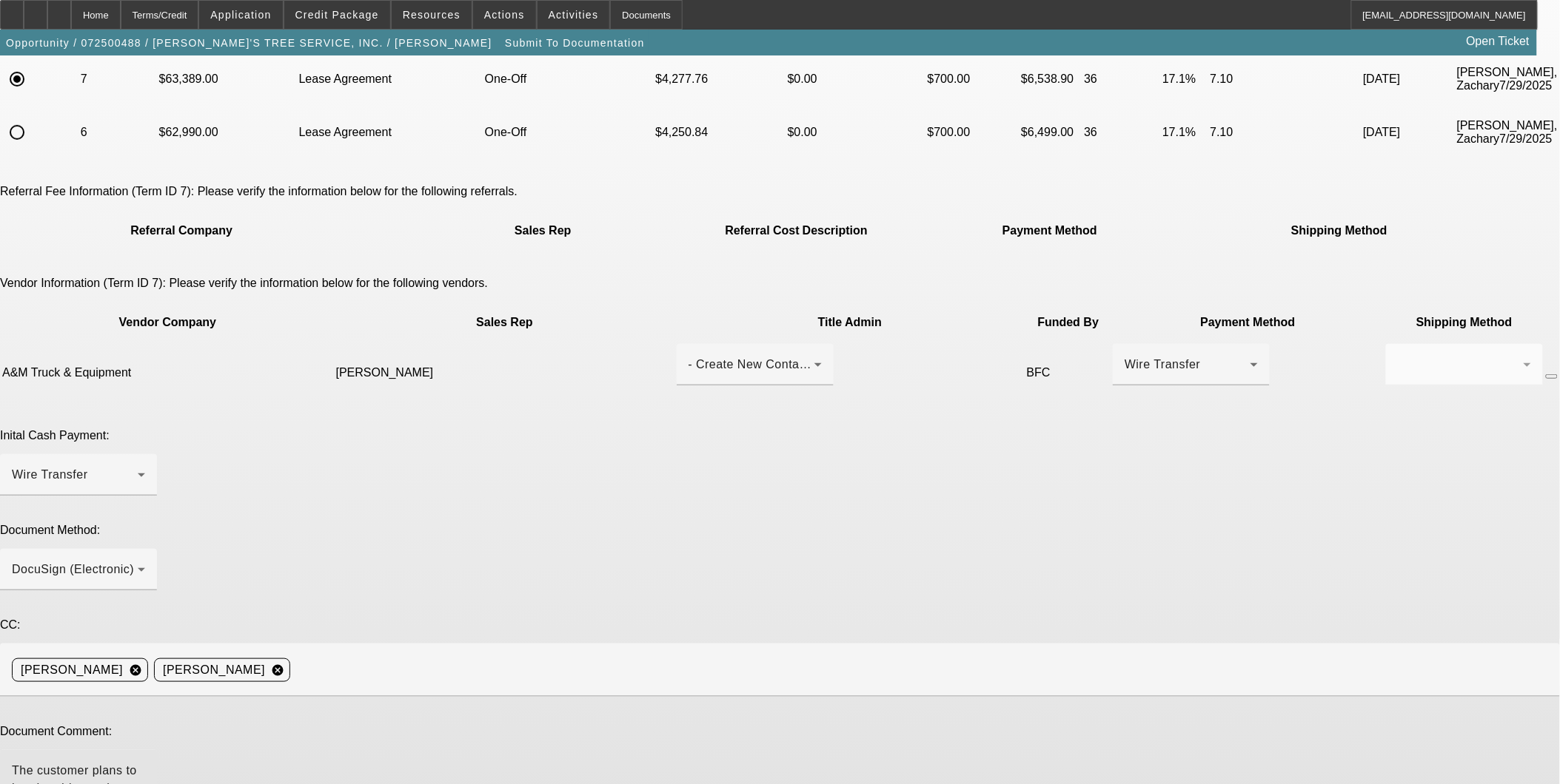
scroll to position [15, 0]
type textarea "The customer plans to head to drive to the dealer and pick up the truck. instea…"
click at [374, 13] on span "Credit Package" at bounding box center [337, 14] width 84 height 12
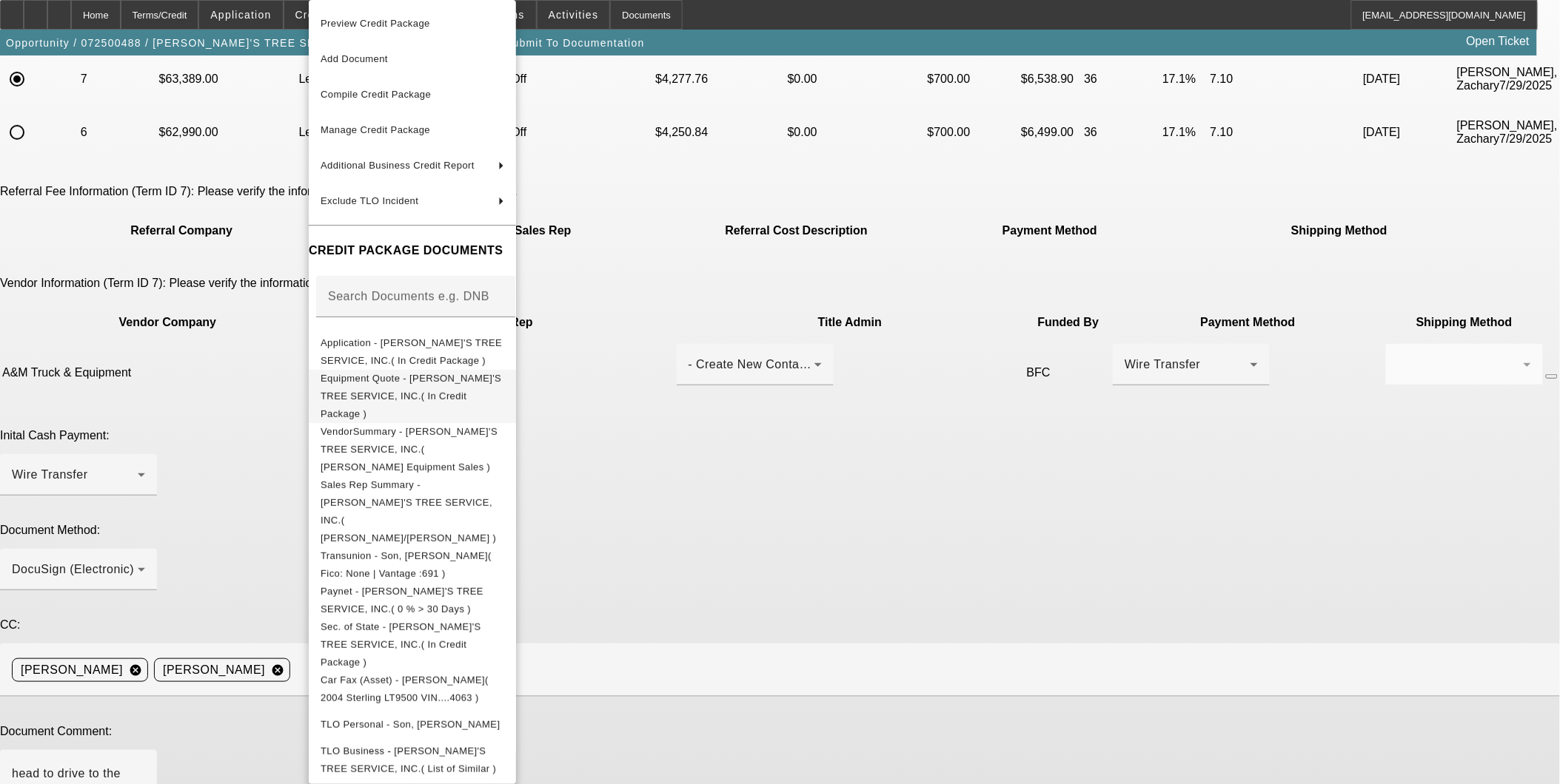
click at [393, 380] on span "Equipment Quote - [PERSON_NAME]'S TREE SERVICE, INC.( In Credit Package )" at bounding box center [411, 396] width 181 height 46
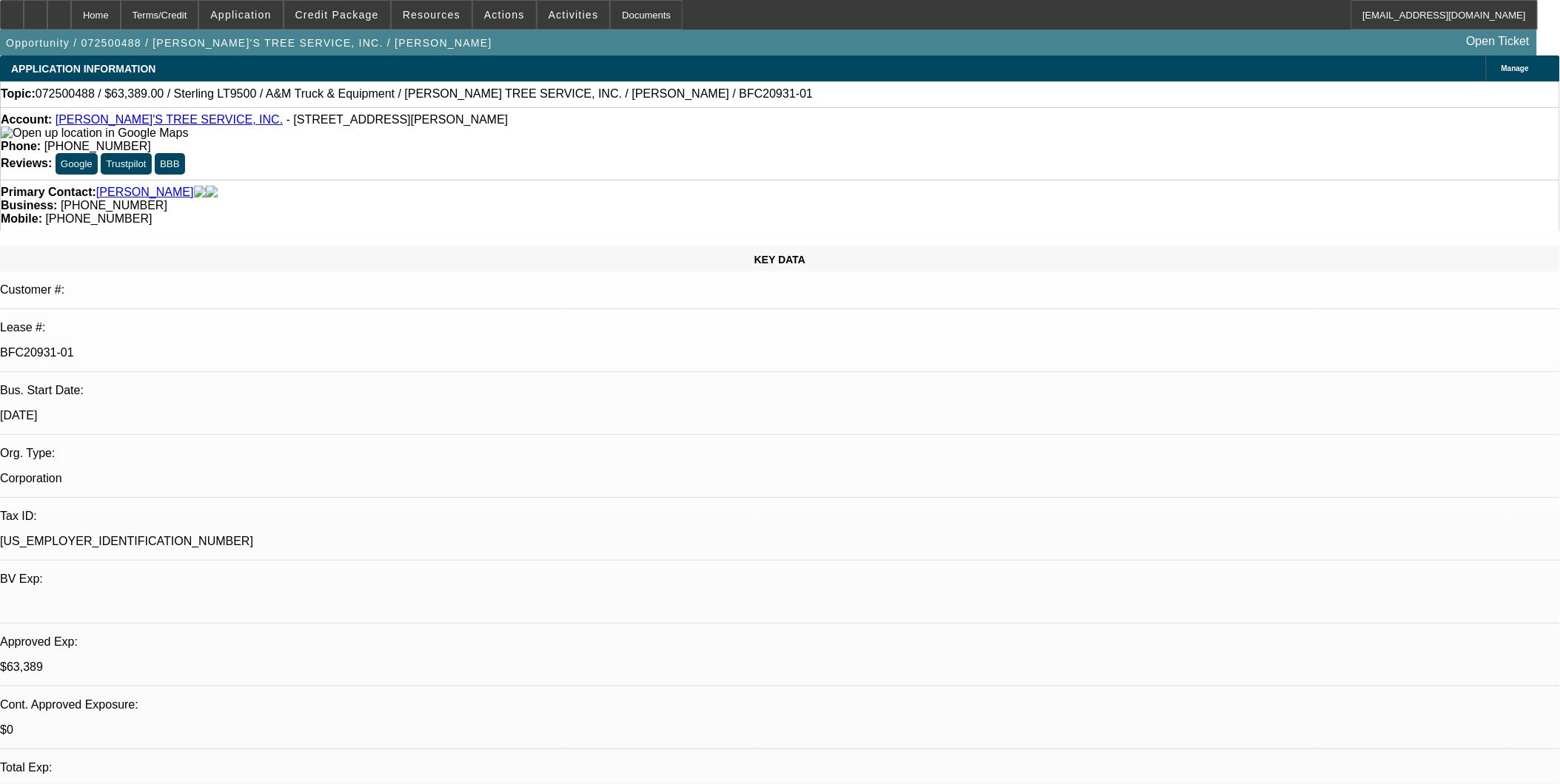
select select "0"
select select "2"
select select "0.1"
select select "4"
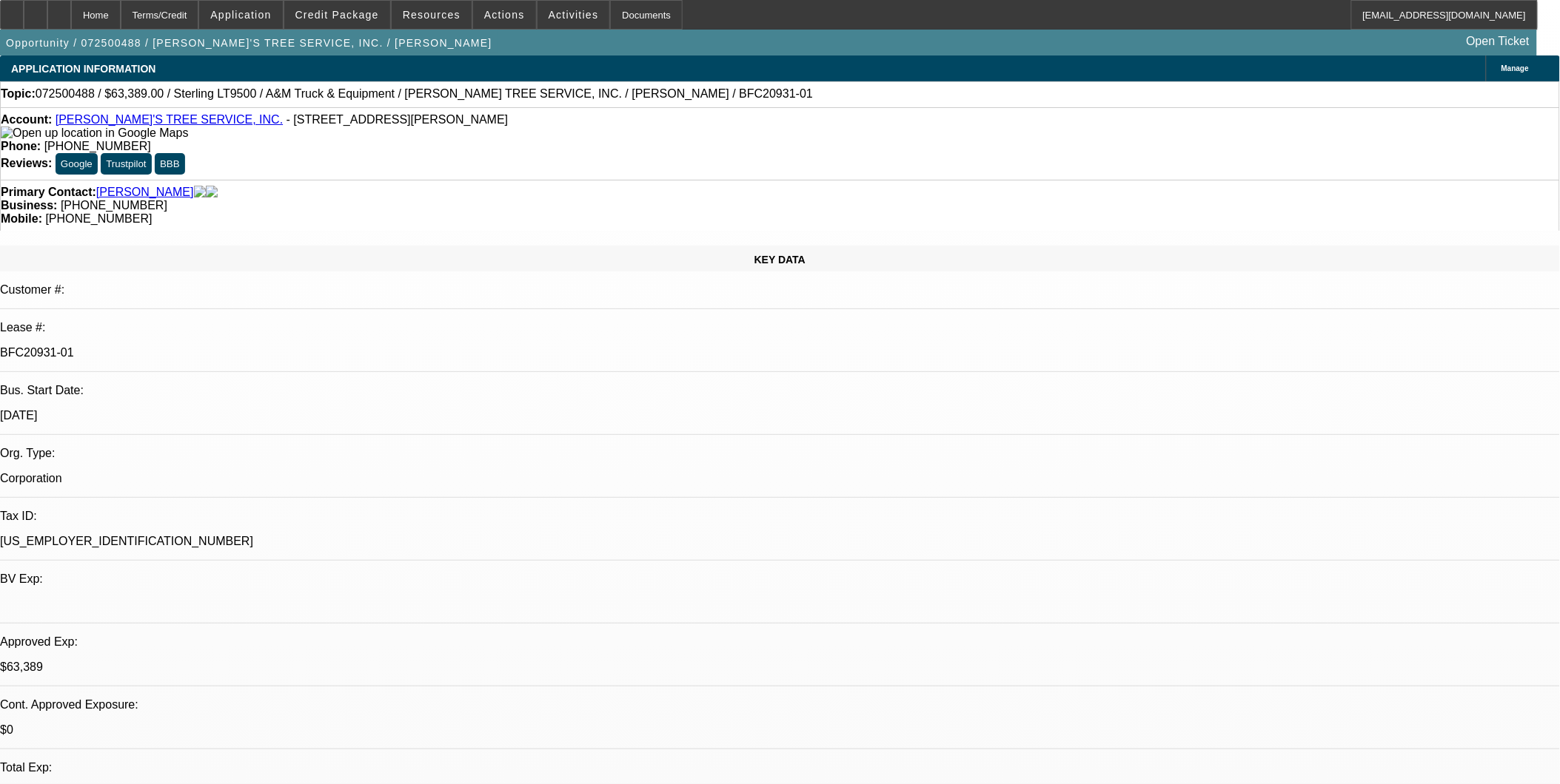
select select "0"
select select "2"
select select "0.1"
select select "4"
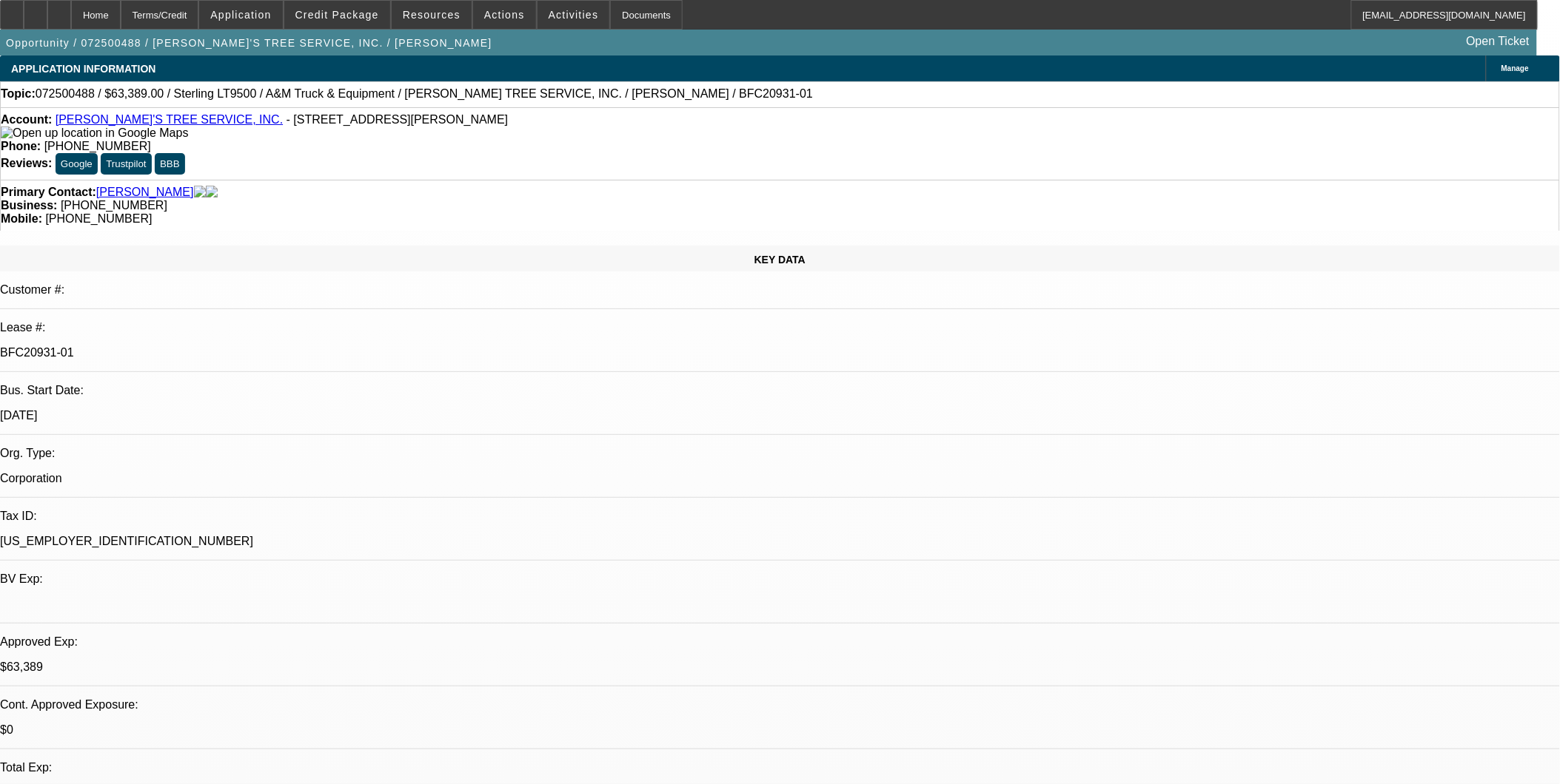
select select "0"
select select "2"
select select "0.1"
select select "4"
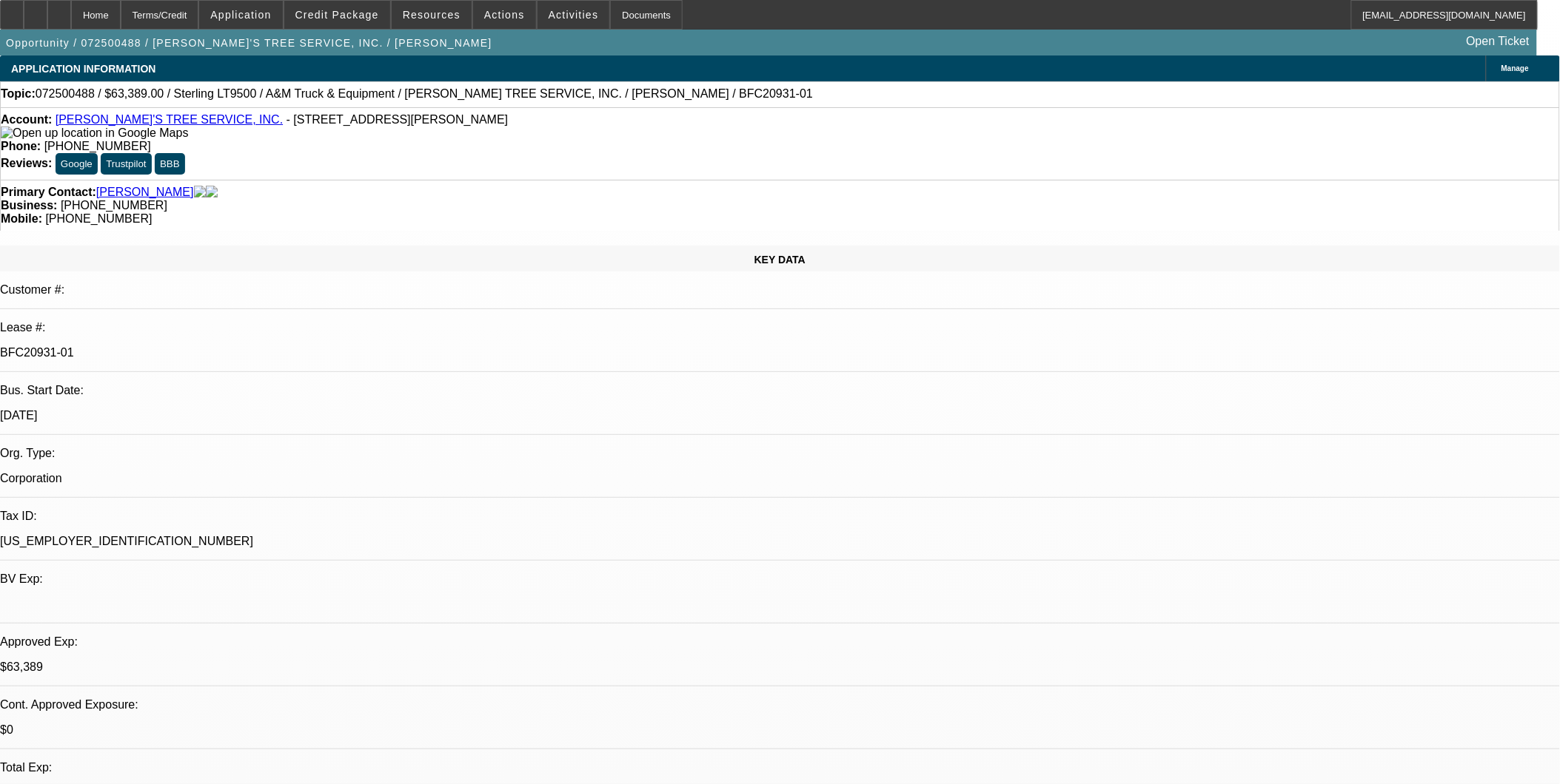
select select "0"
select select "2"
select select "0.1"
select select "4"
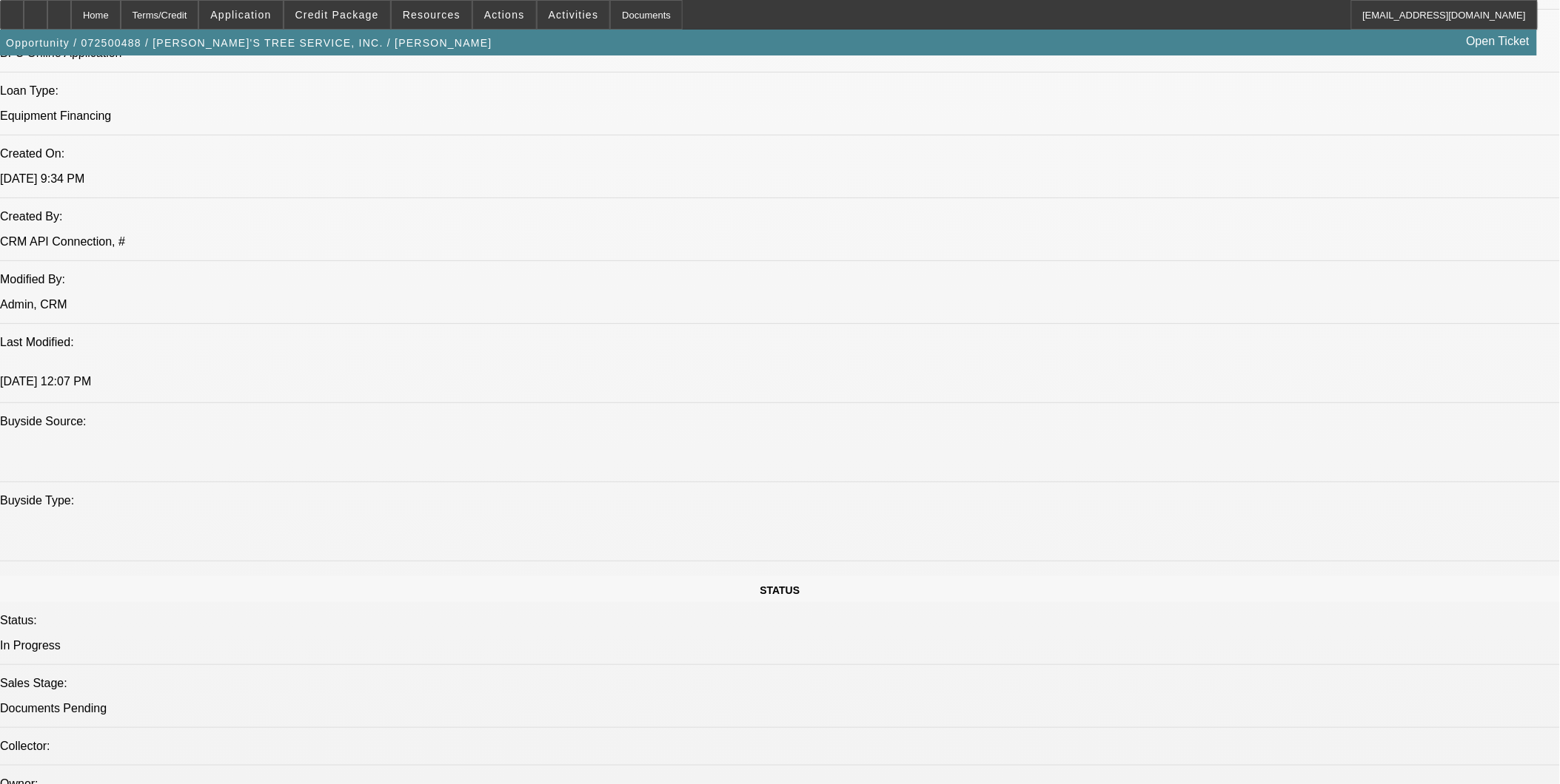
scroll to position [1180, 0]
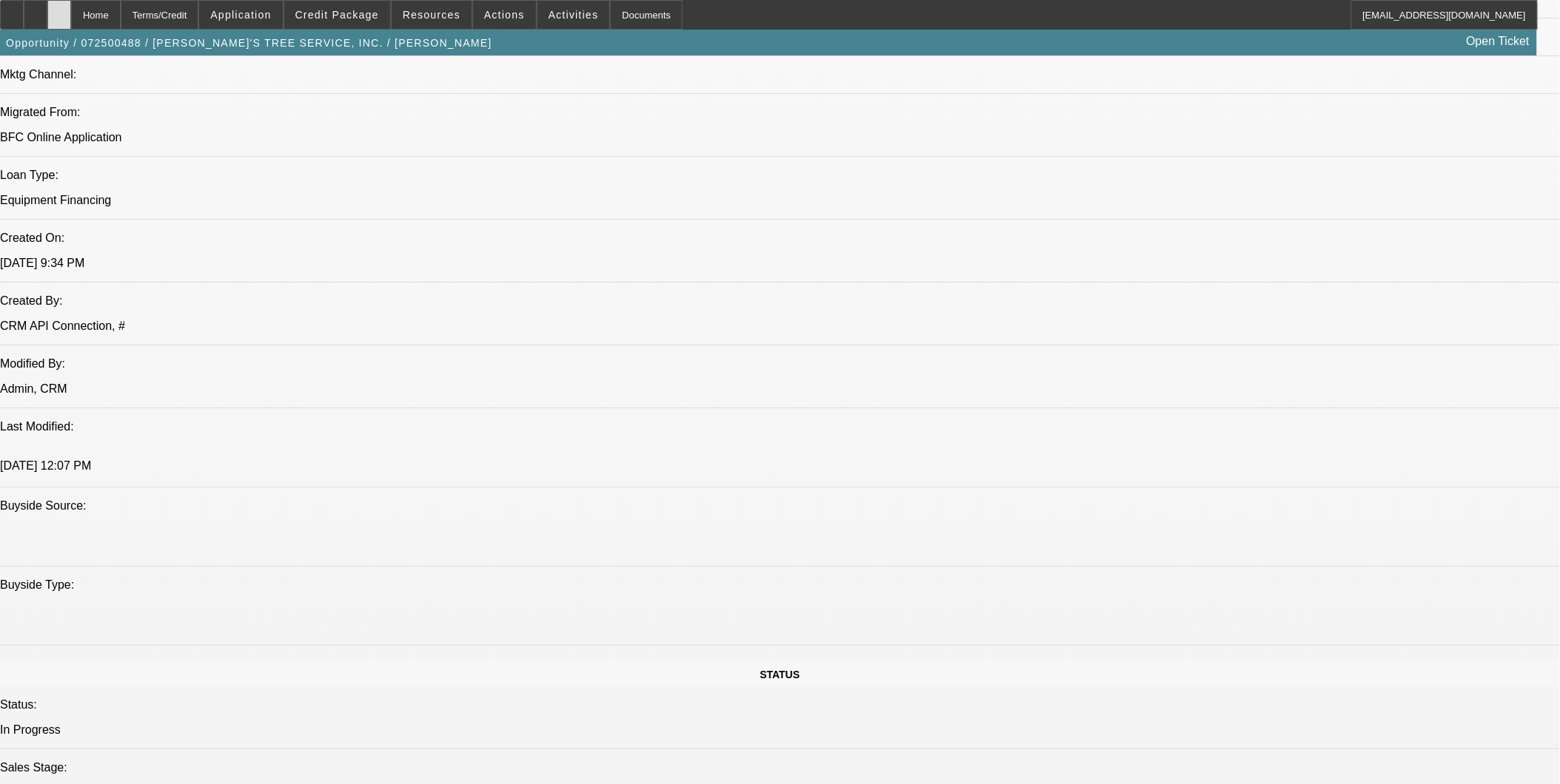
scroll to position [934, 0]
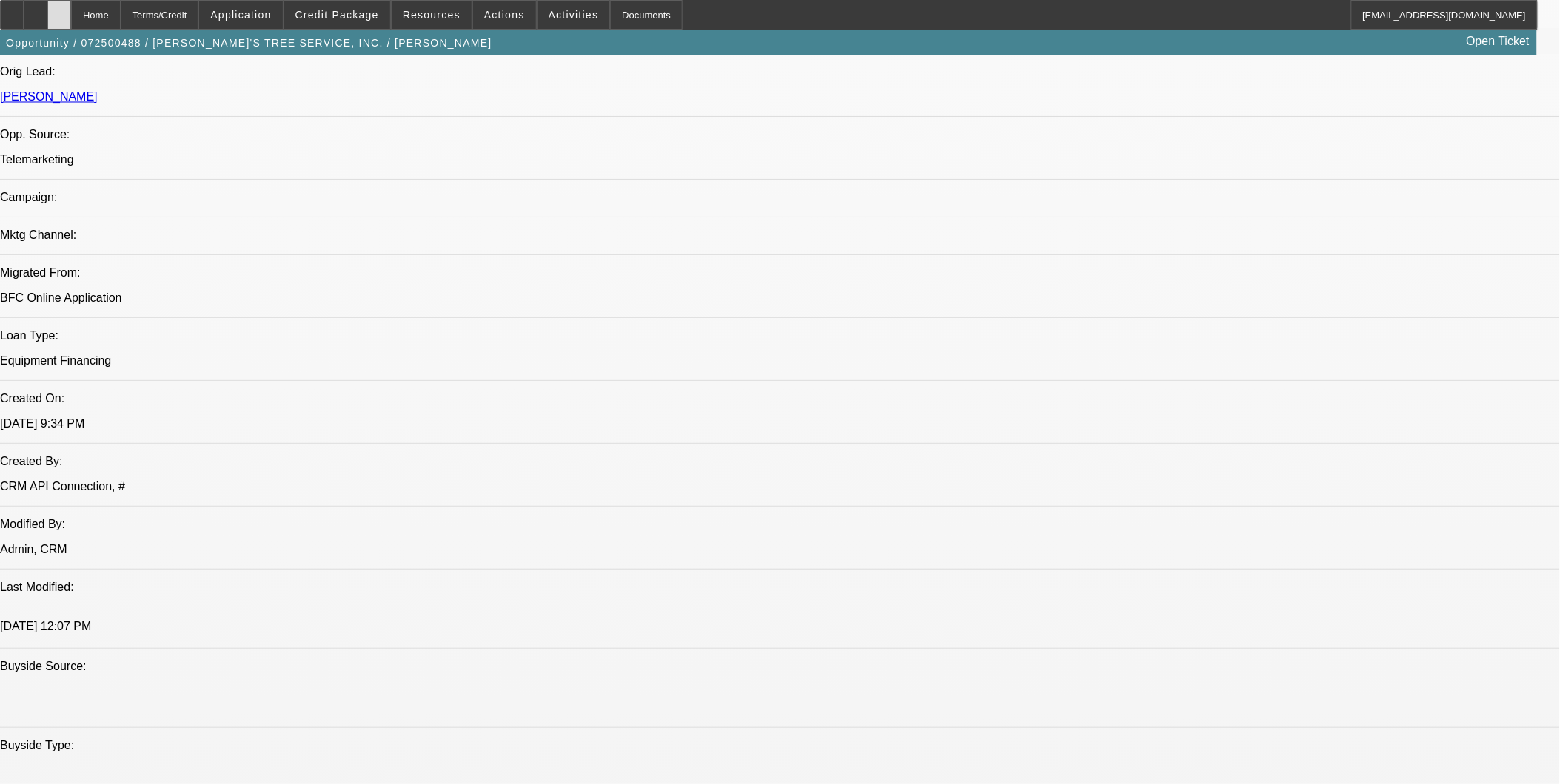
click at [59, 10] on icon at bounding box center [59, 10] width 0 height 0
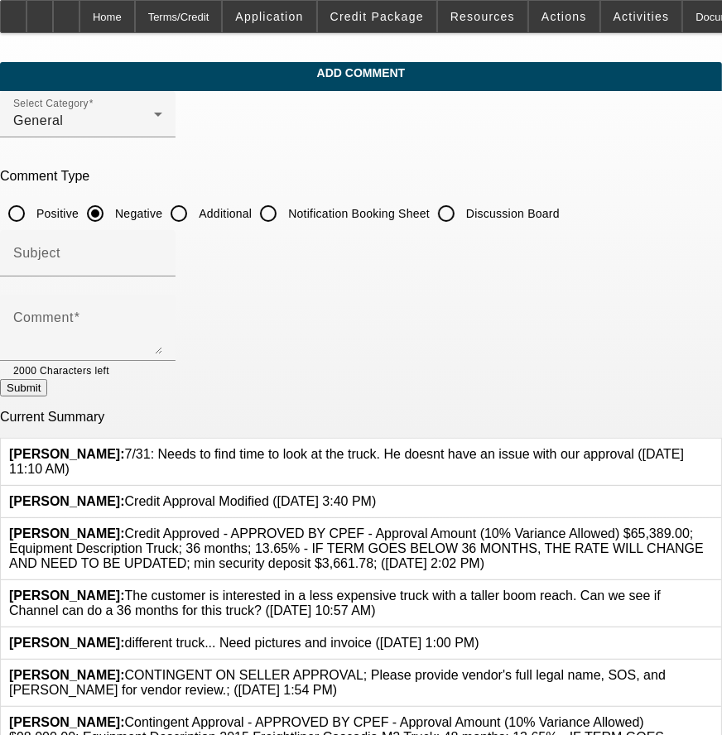
click at [195, 214] on input "Additional" at bounding box center [178, 213] width 33 height 33
radio input "true"
click at [162, 238] on div "Subject" at bounding box center [87, 253] width 149 height 46
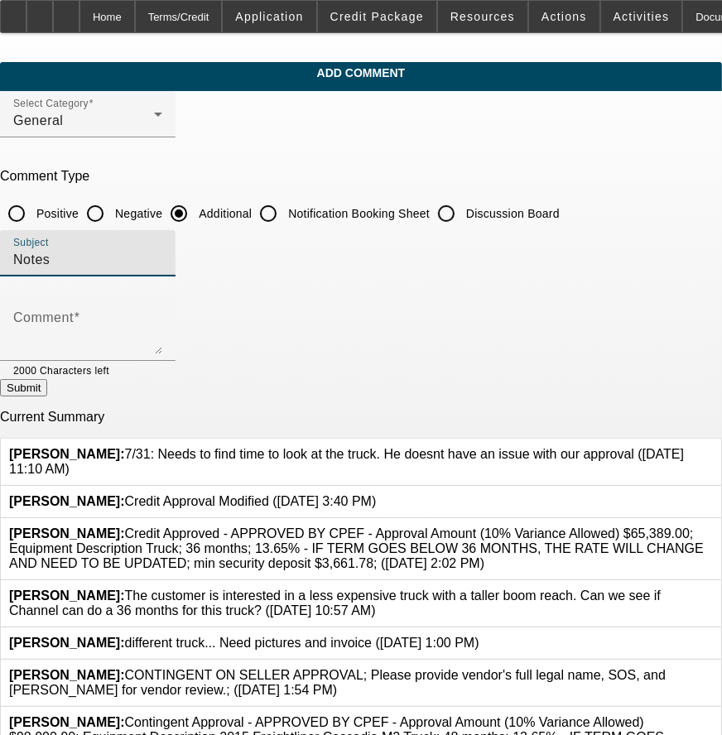
type input "Notes"
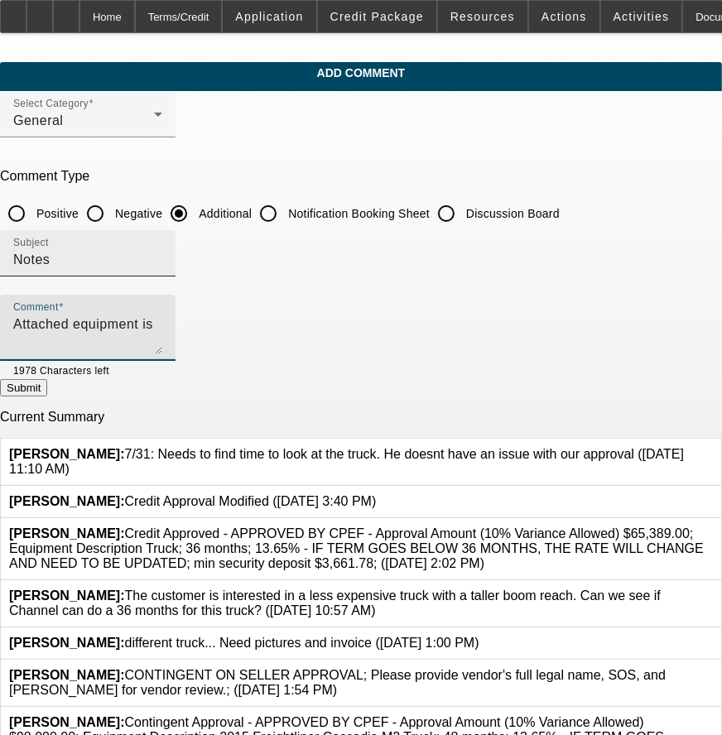
paste textarea "Palfinger PW400 LOADER (74' Reach Height)"
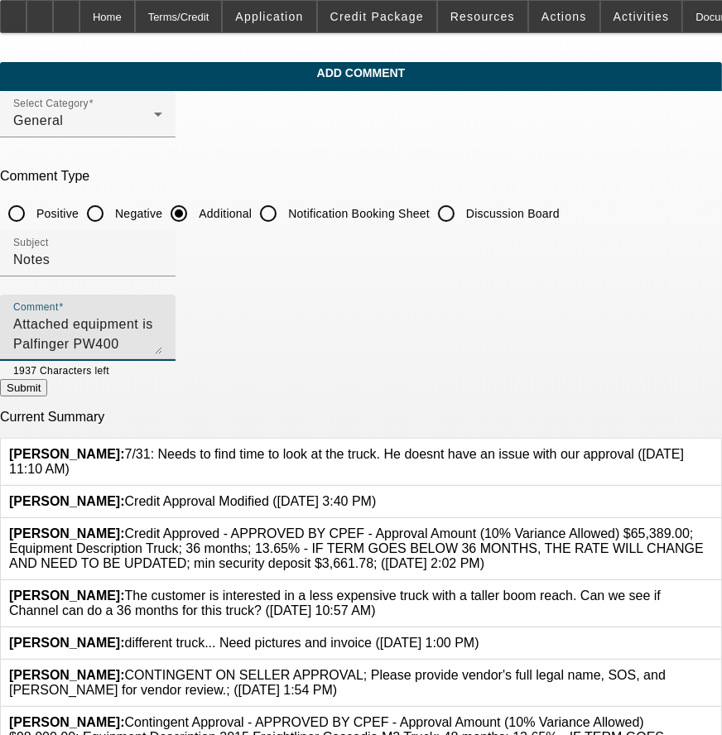
click at [162, 325] on textarea "Attached equipment is Palfinger PW400 LOADER (74' Reach Height)" at bounding box center [87, 335] width 149 height 40
type textarea "Attached equipment is: Palfinger PW400 LOADER (74' Reach Height)"
click at [47, 397] on button "Submit" at bounding box center [23, 387] width 47 height 17
radio input "true"
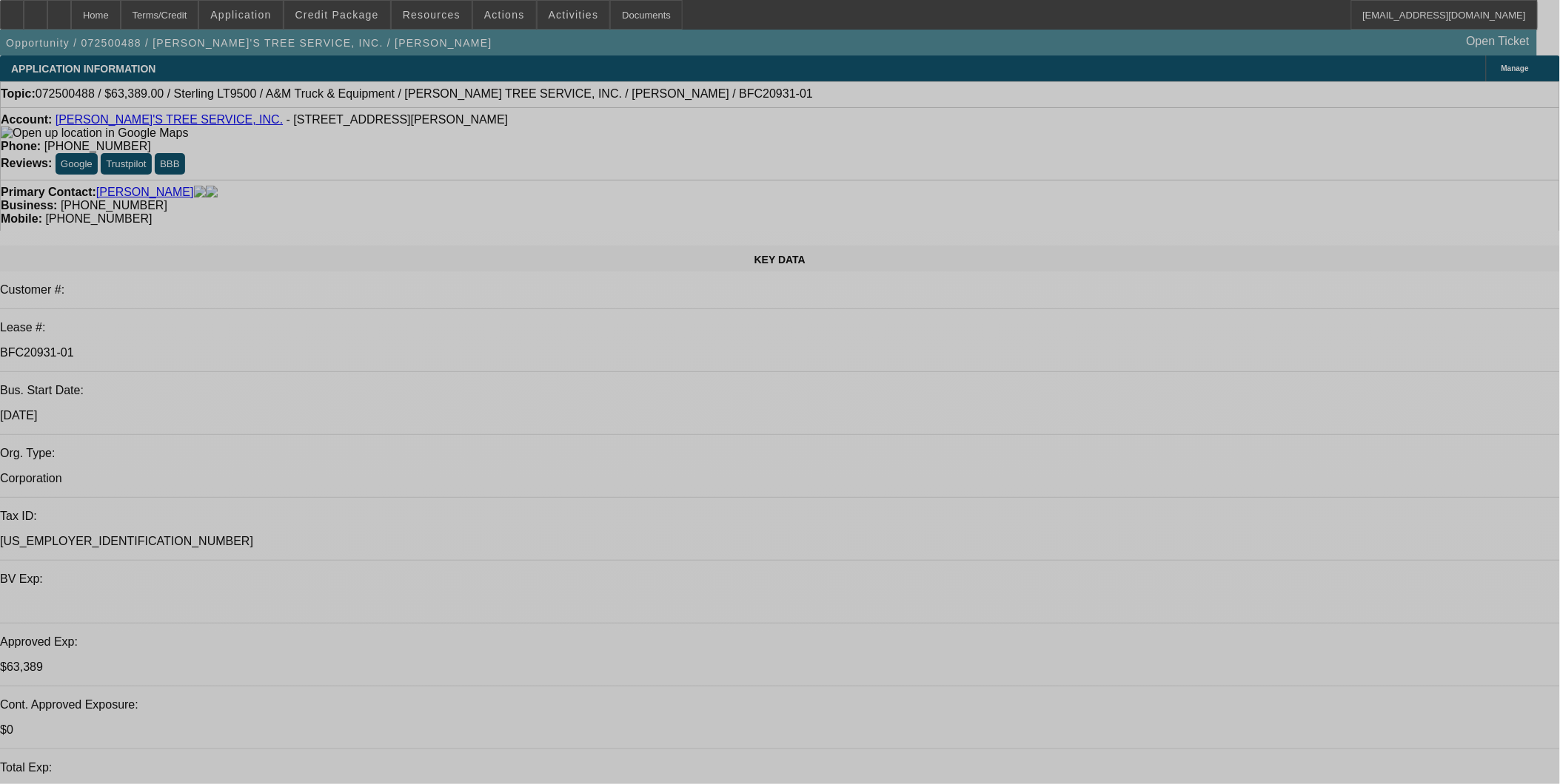
select select "0"
select select "2"
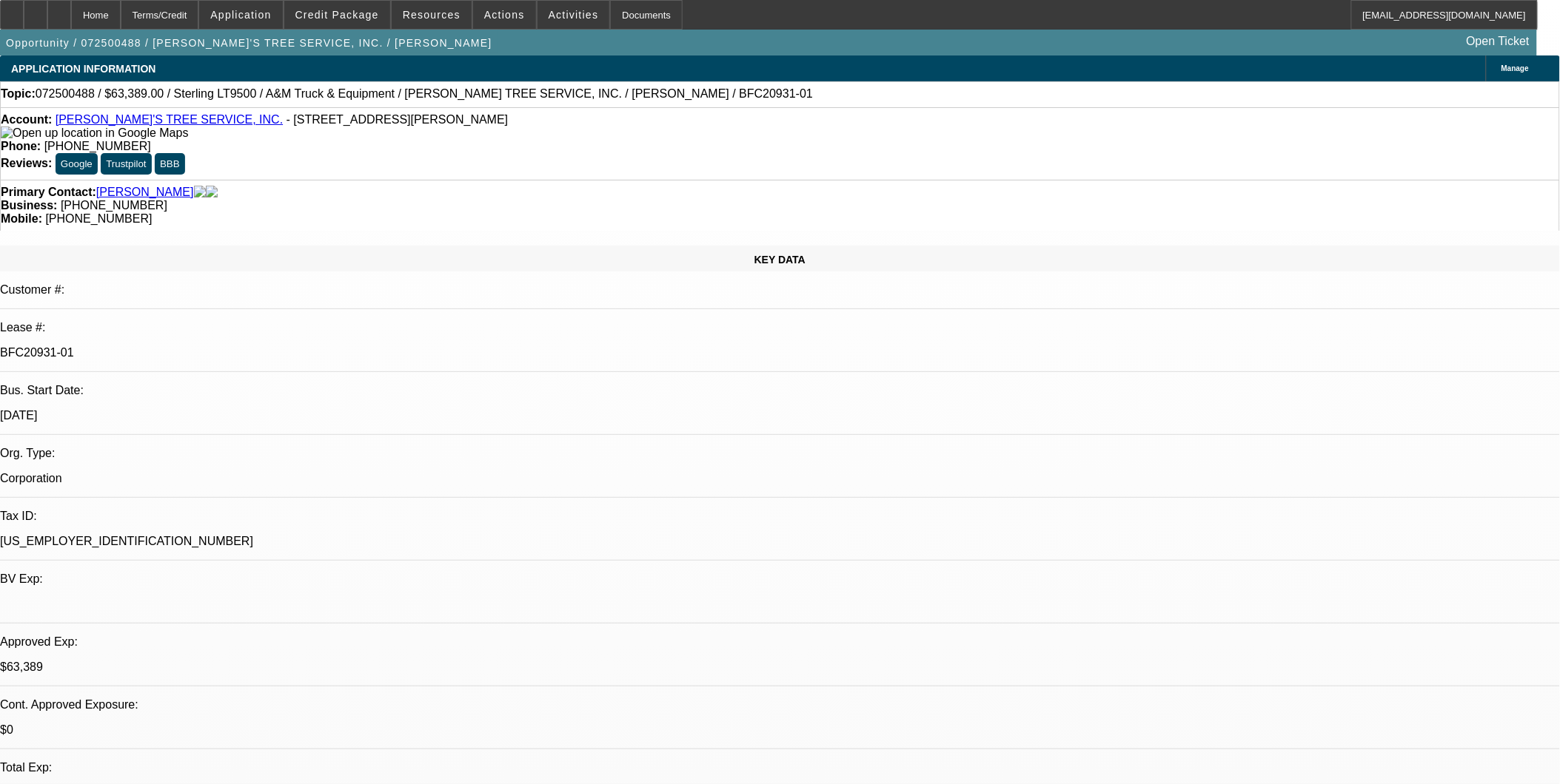
select select "0.1"
select select "0"
select select "2"
select select "0.1"
select select "0"
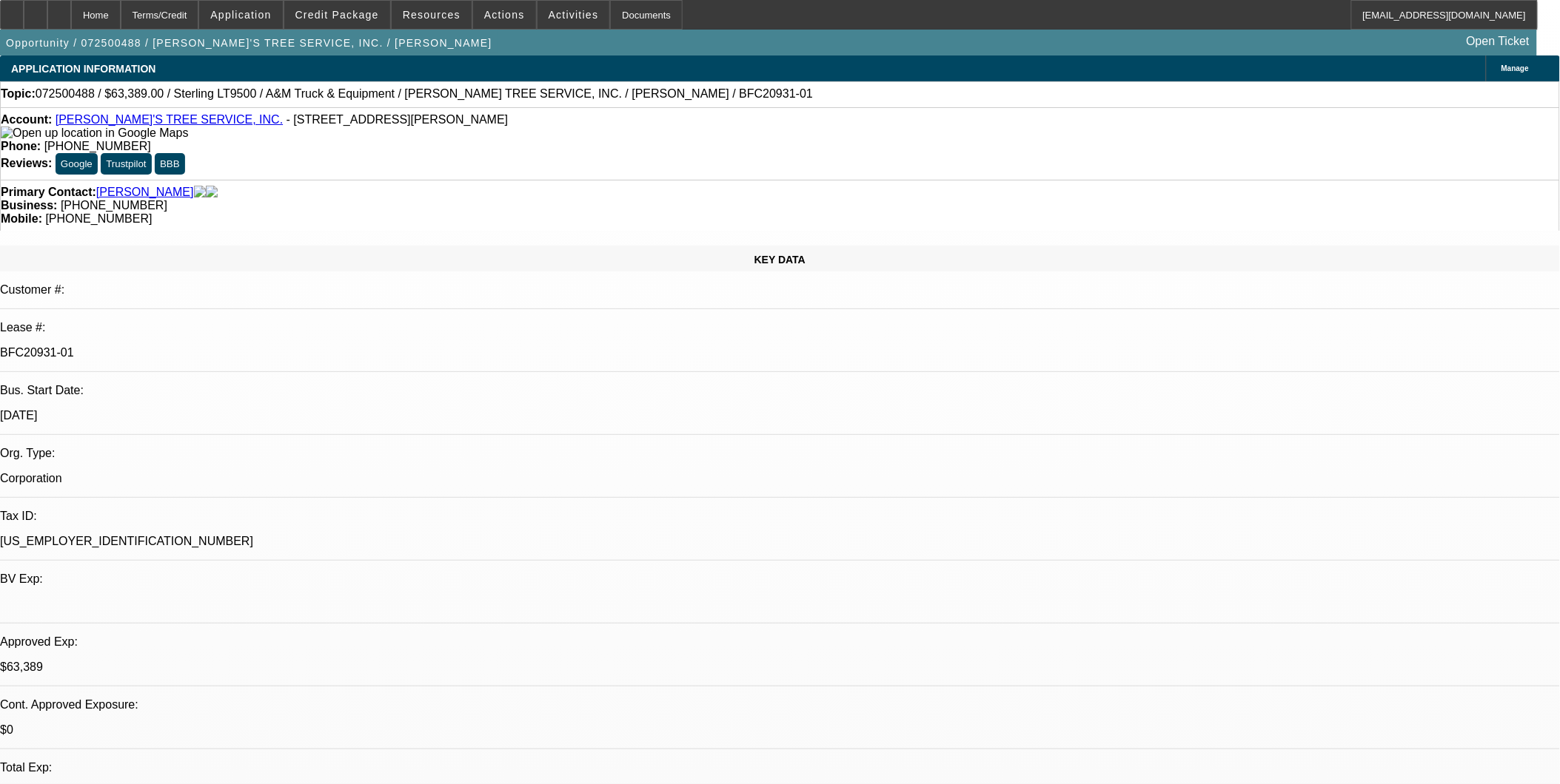
select select "2"
select select "0.1"
select select "0"
select select "2"
select select "0.1"
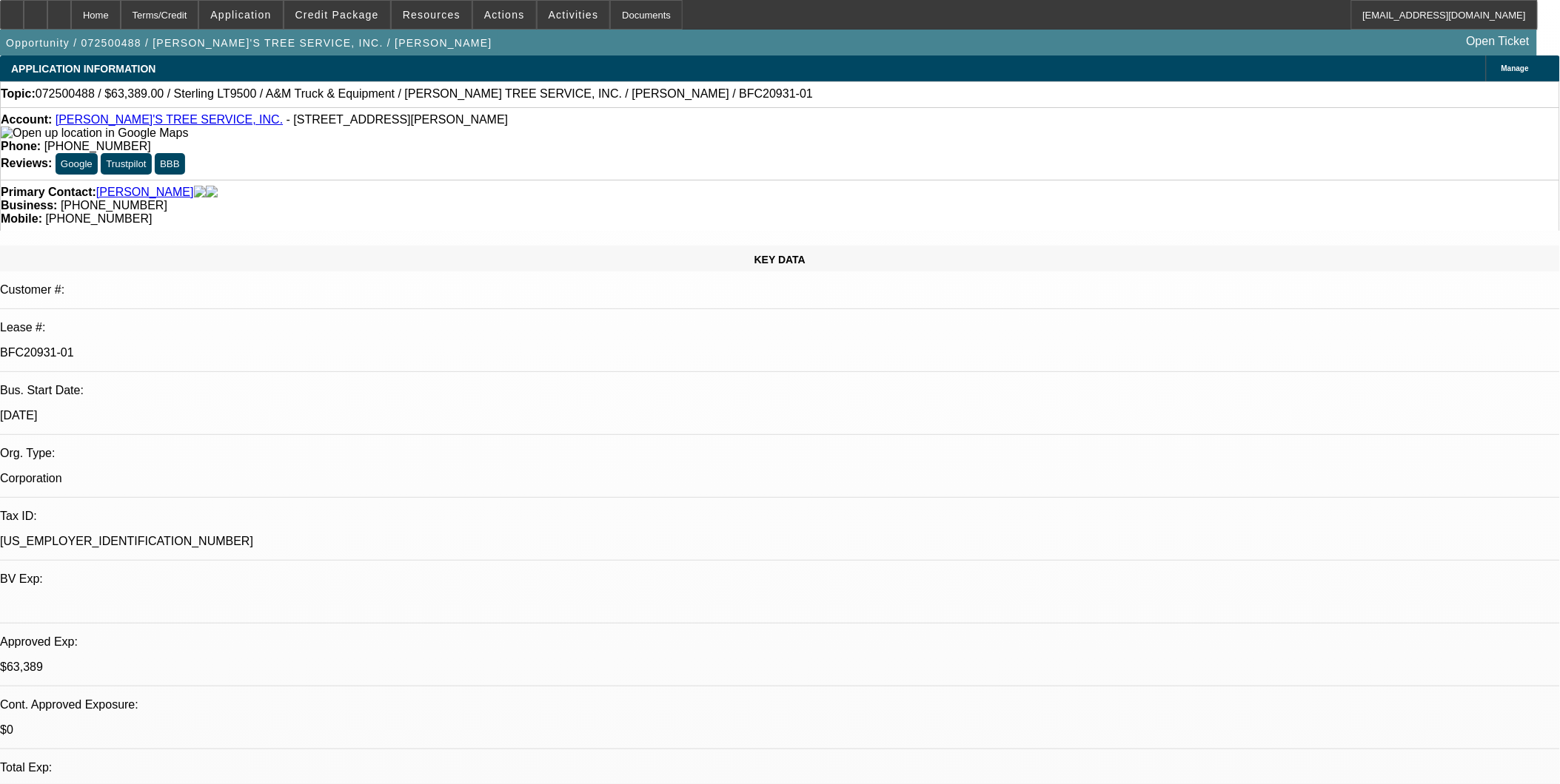
select select "1"
select select "2"
select select "4"
select select "1"
select select "2"
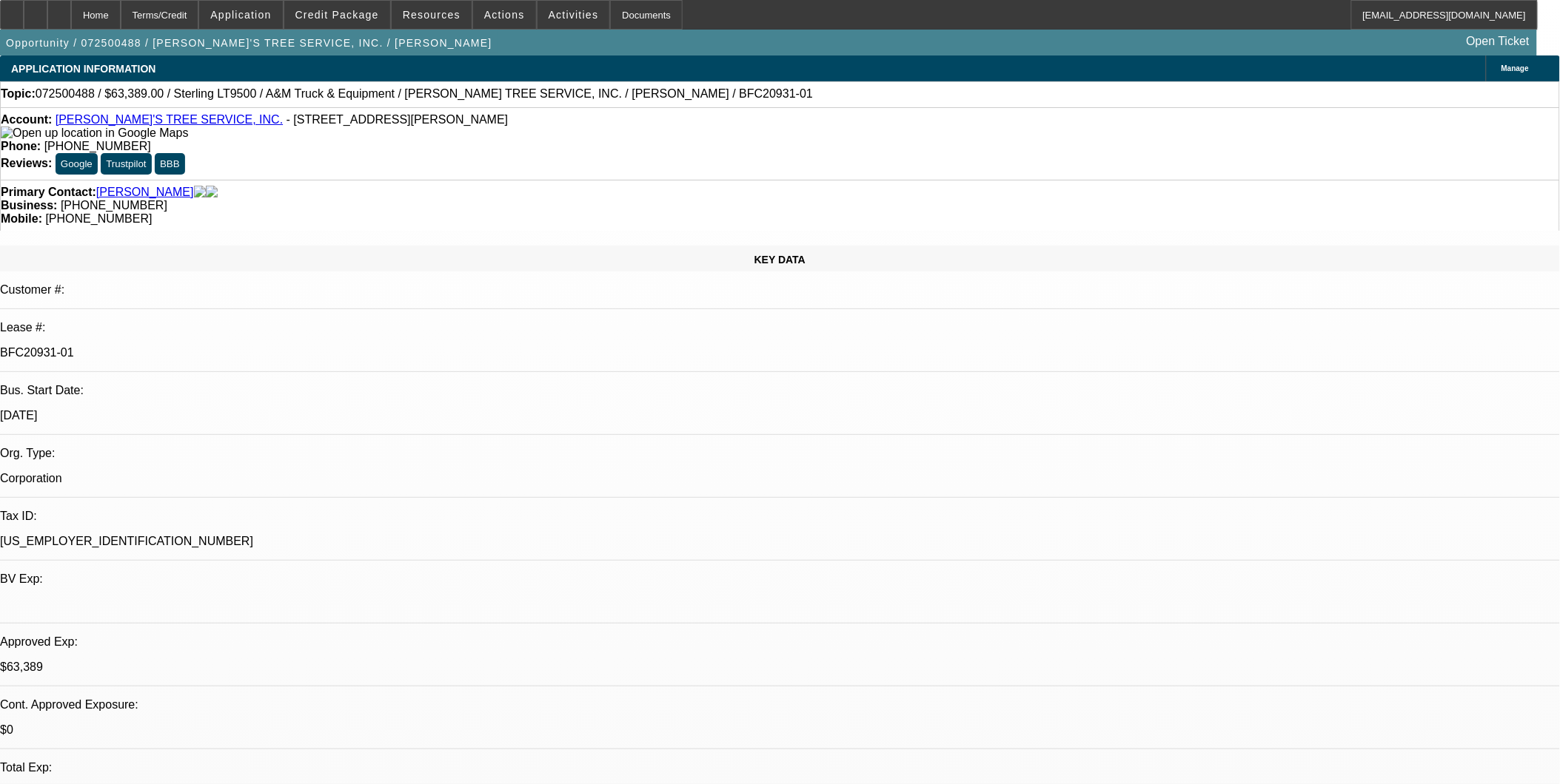
select select "4"
select select "1"
select select "2"
select select "4"
select select "1"
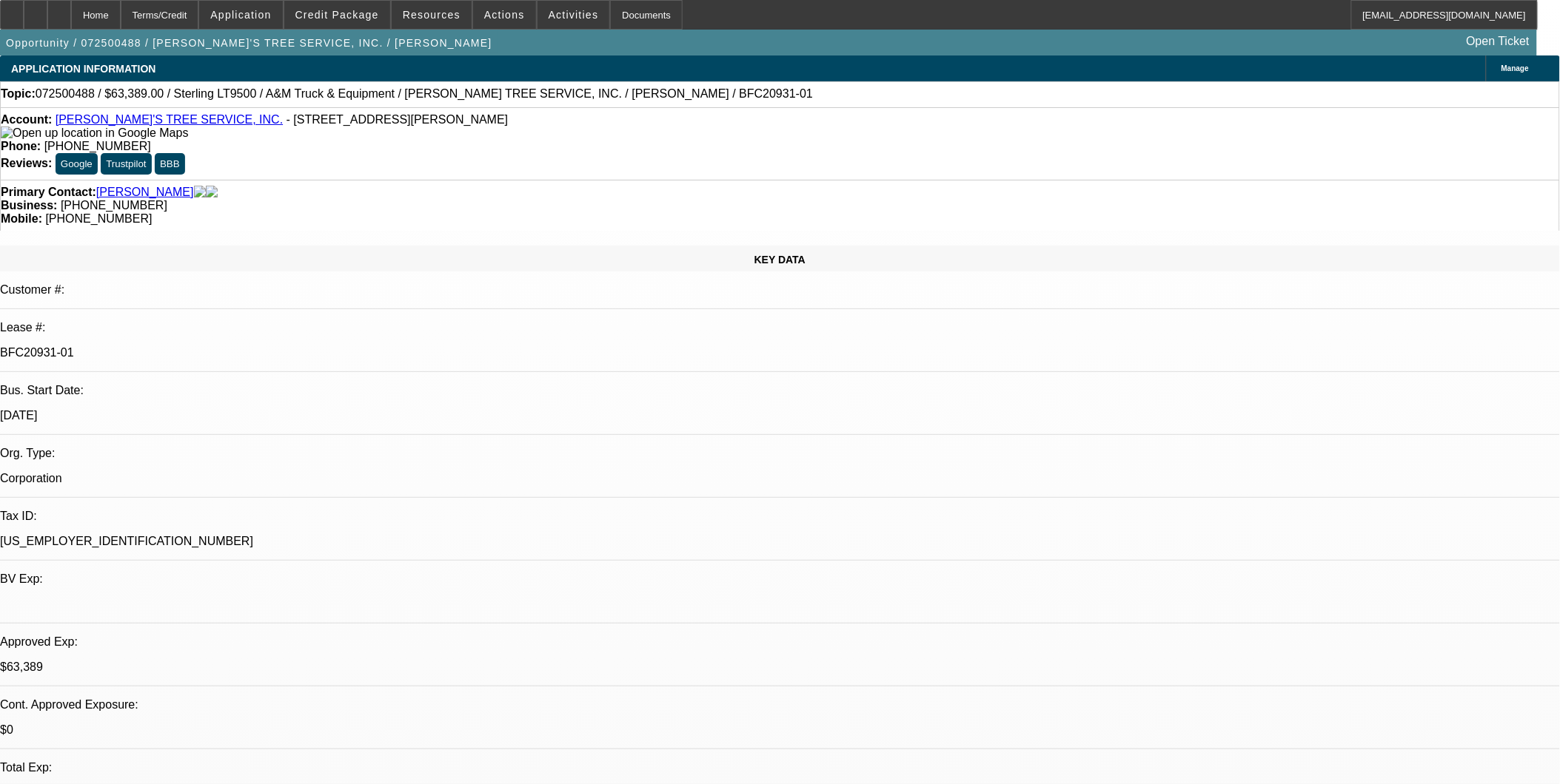
select select "2"
select select "4"
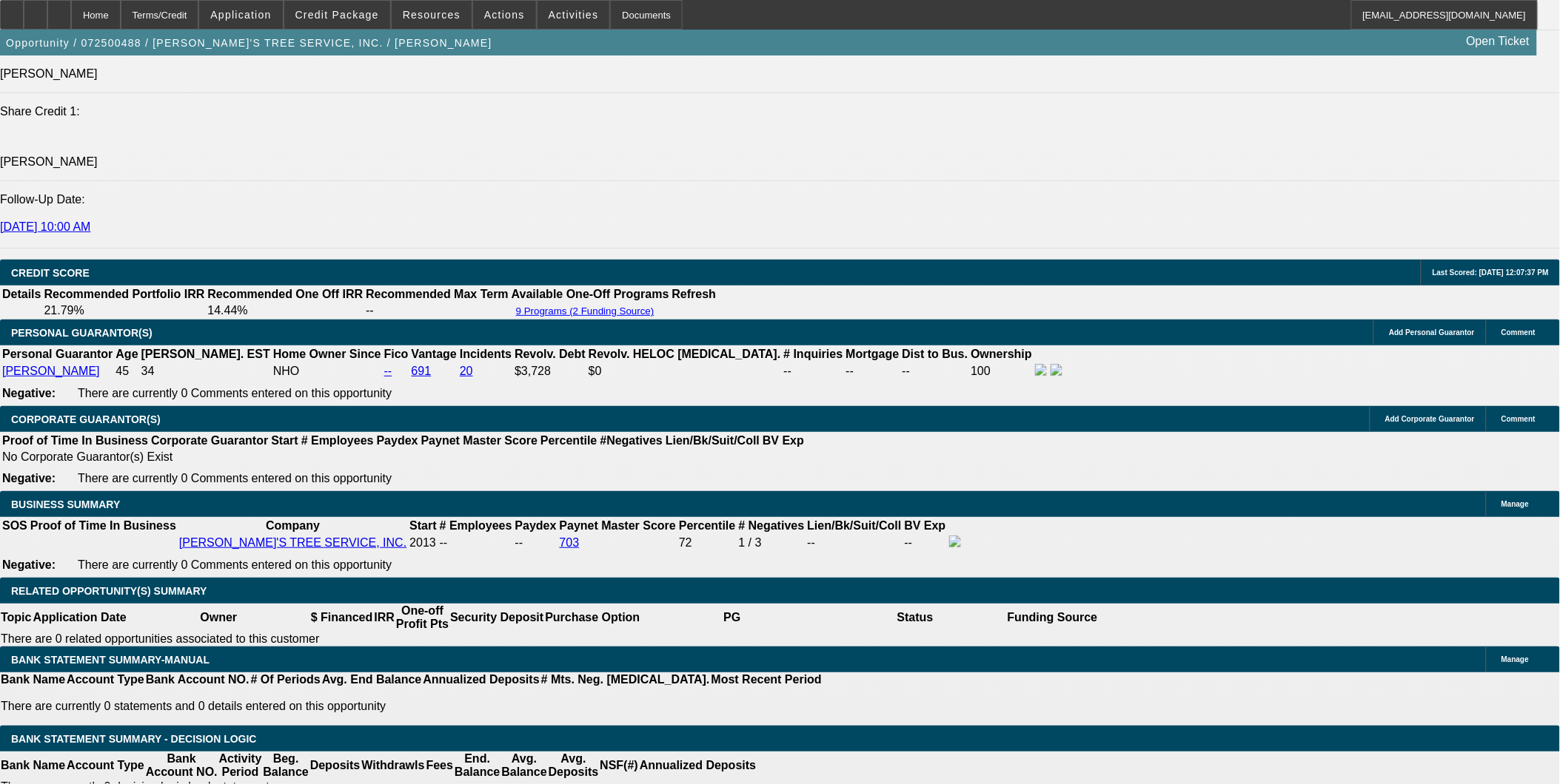
scroll to position [2055, 0]
